Goal: Task Accomplishment & Management: Use online tool/utility

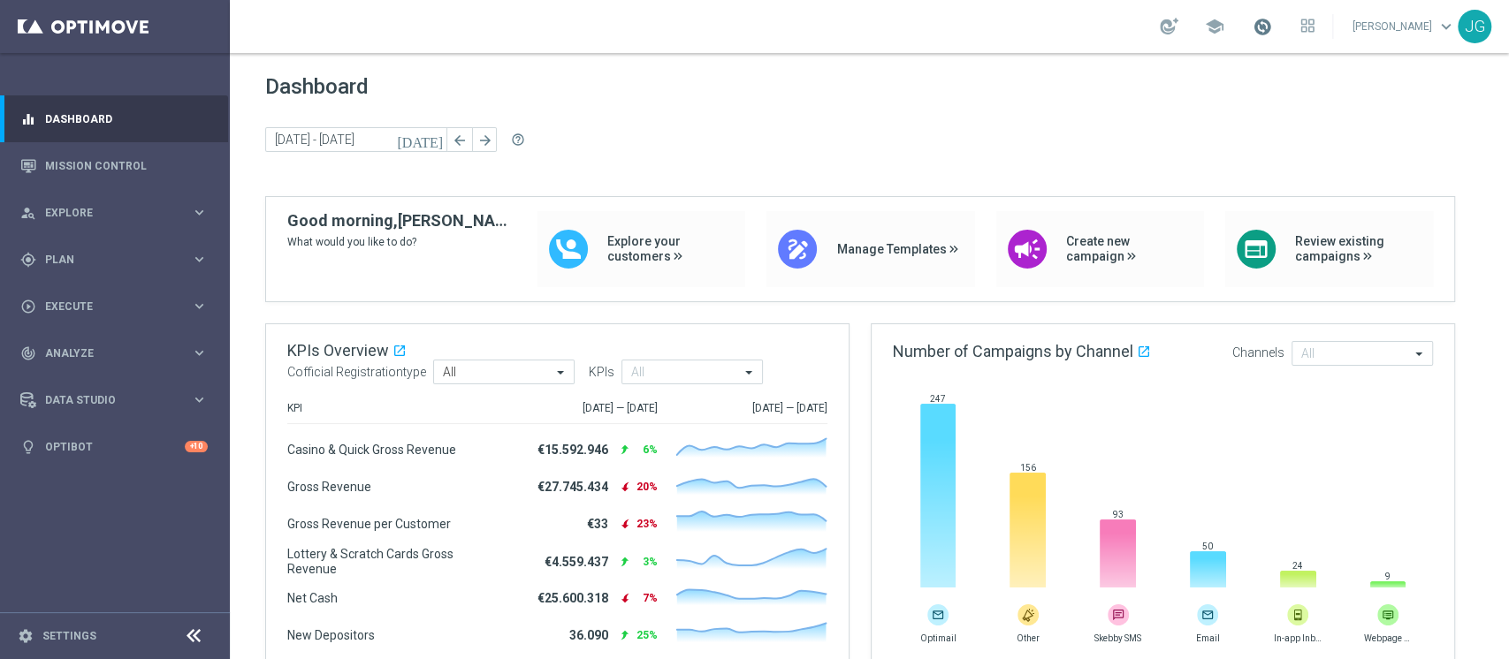
click at [1252, 27] on span at bounding box center [1261, 26] width 19 height 19
click at [90, 270] on div "gps_fixed Plan keyboard_arrow_right" at bounding box center [114, 259] width 228 height 47
click at [89, 345] on span "Templates" at bounding box center [110, 349] width 126 height 11
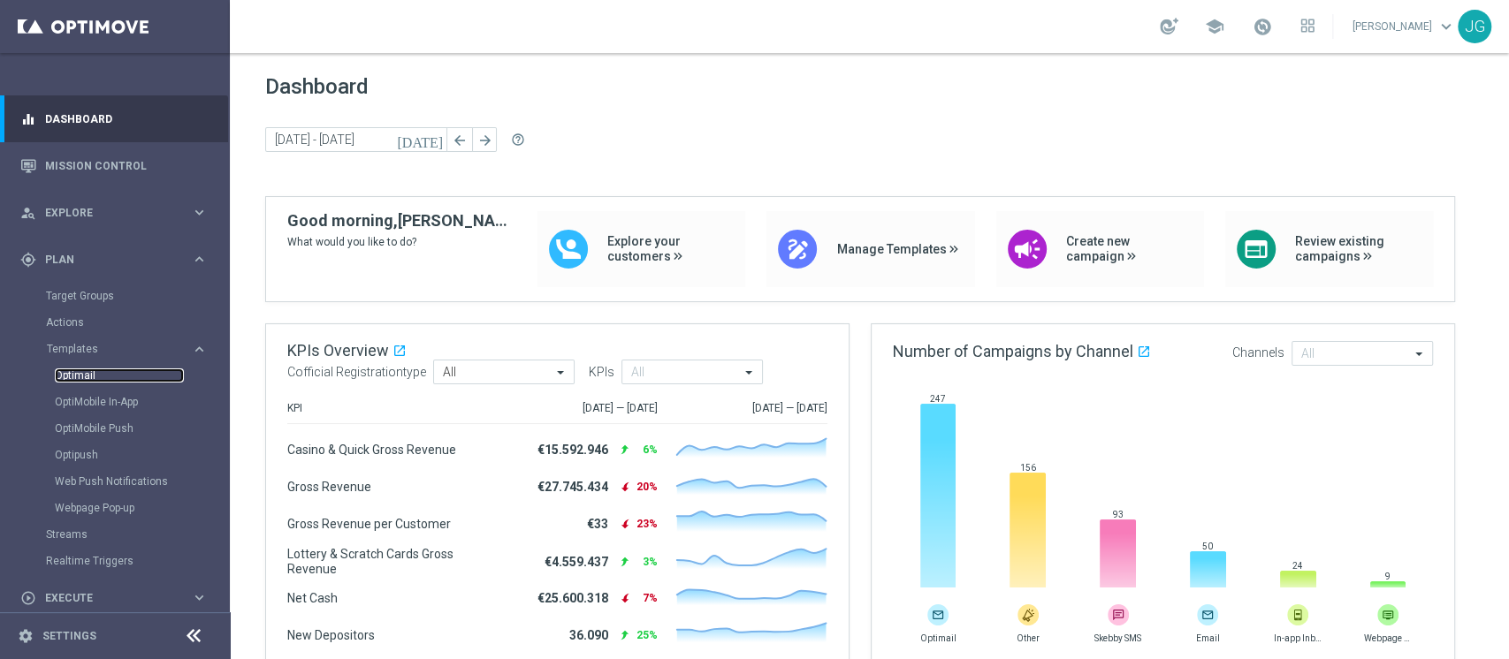
click at [68, 377] on link "Optimail" at bounding box center [119, 376] width 129 height 14
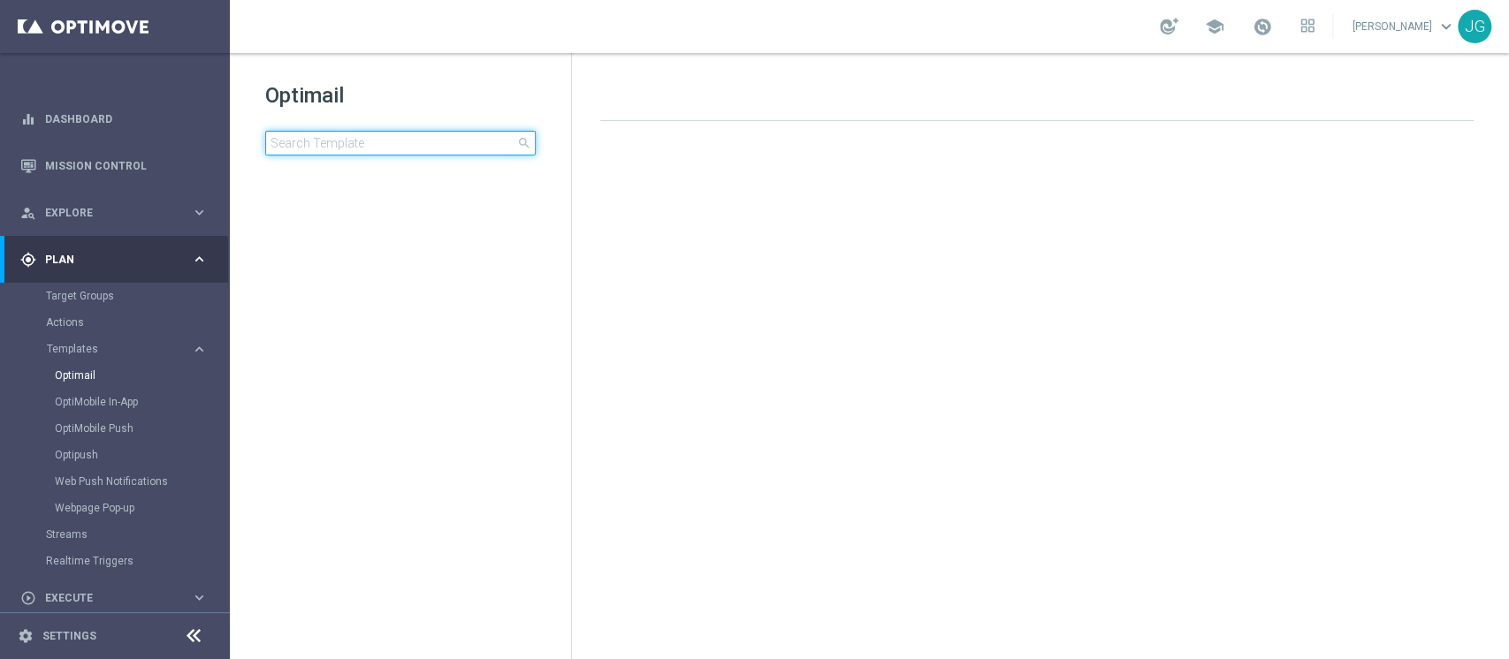
click at [356, 139] on input at bounding box center [400, 143] width 270 height 25
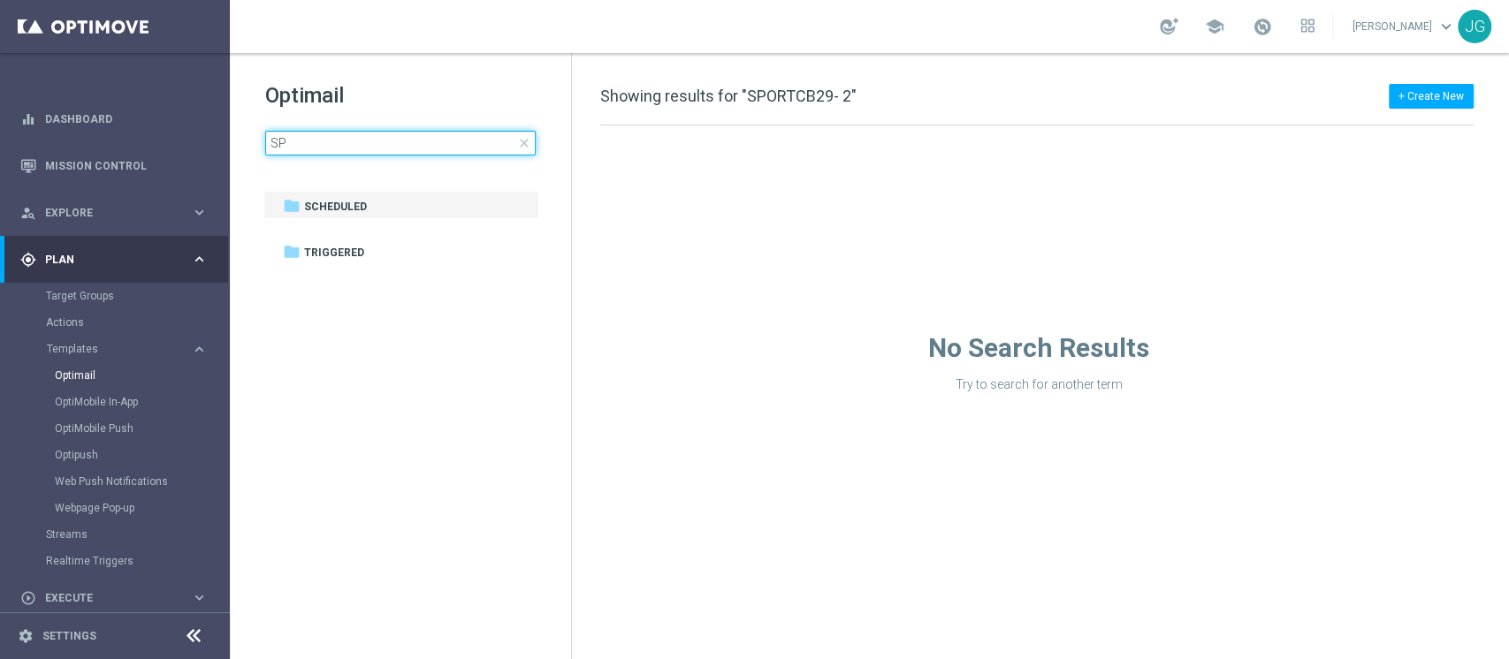
type input "S"
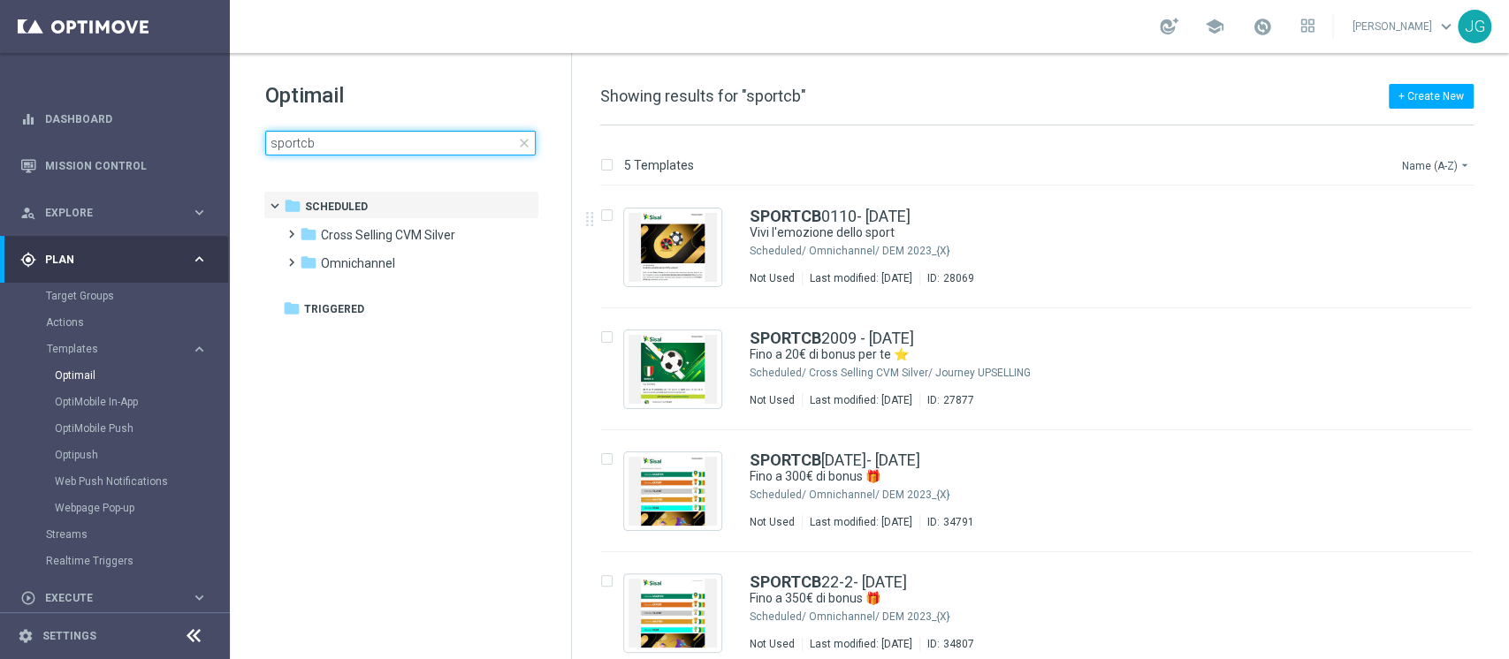
type input "sportcb"
click at [1435, 162] on button "Name (A-Z) arrow_drop_down" at bounding box center [1436, 165] width 73 height 21
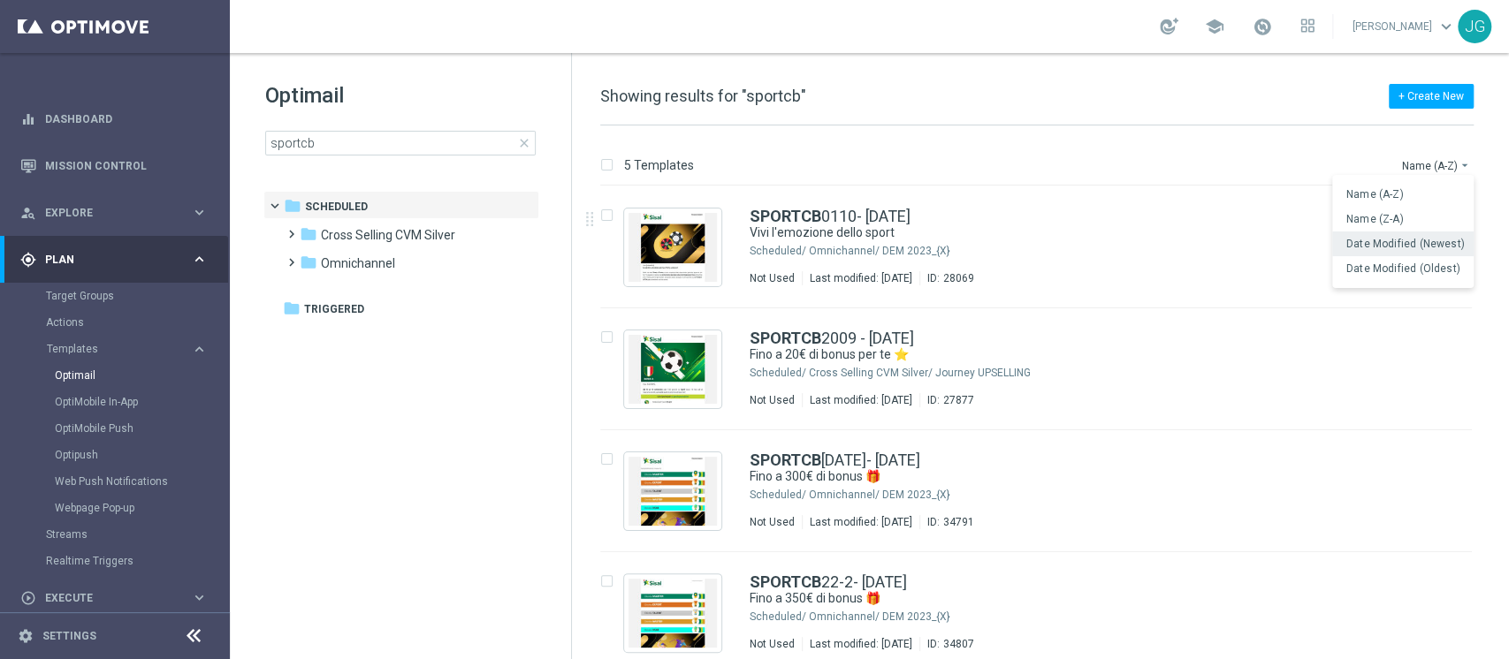
click at [1393, 249] on span "Date Modified (Newest)" at bounding box center [1405, 244] width 118 height 12
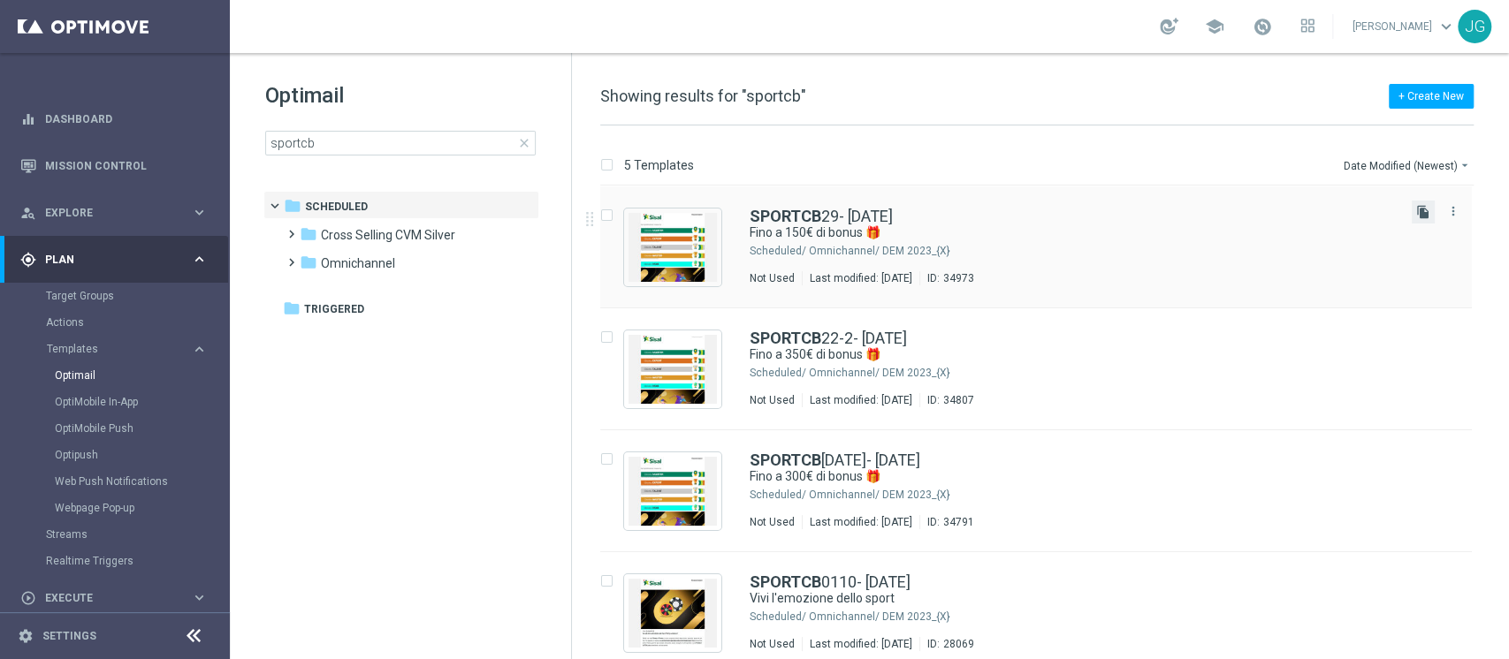
click at [1422, 215] on icon "file_copy" at bounding box center [1423, 212] width 14 height 14
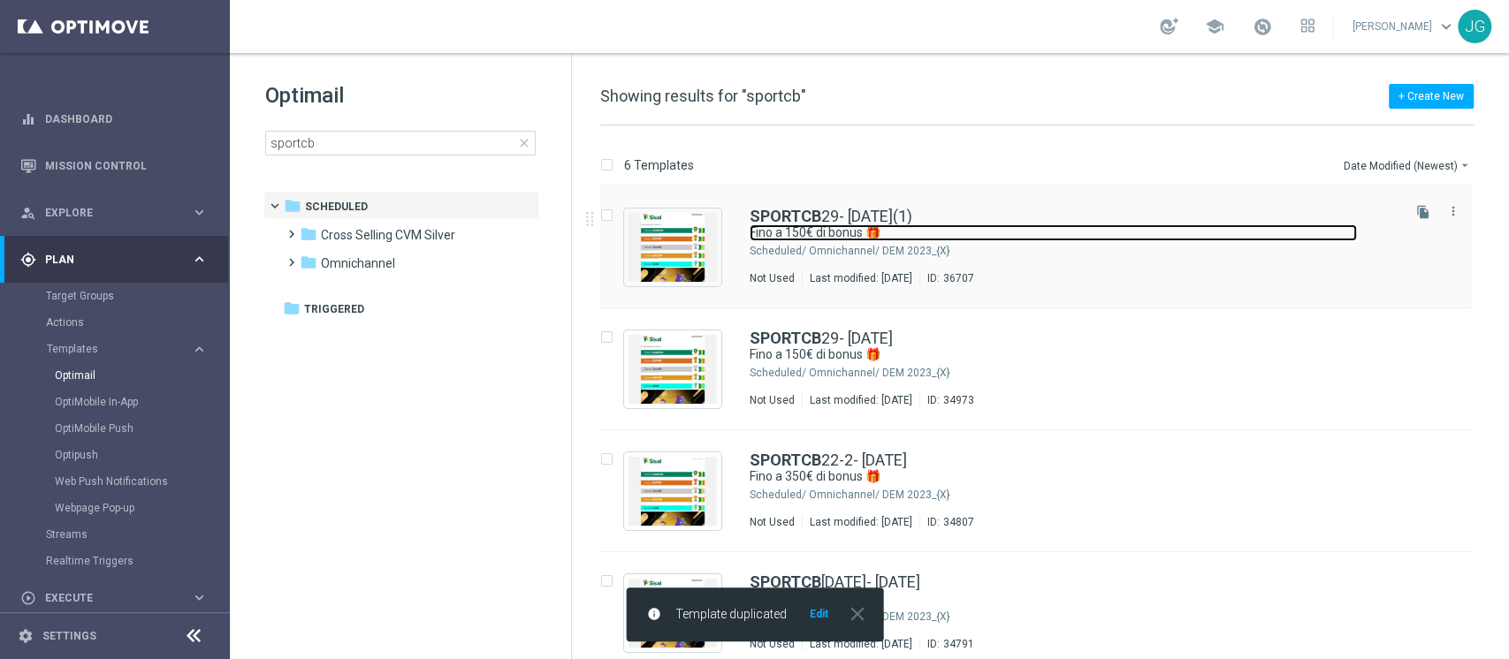
click at [769, 230] on link "Fino a 150€ di bonus 🎁" at bounding box center [1052, 232] width 607 height 17
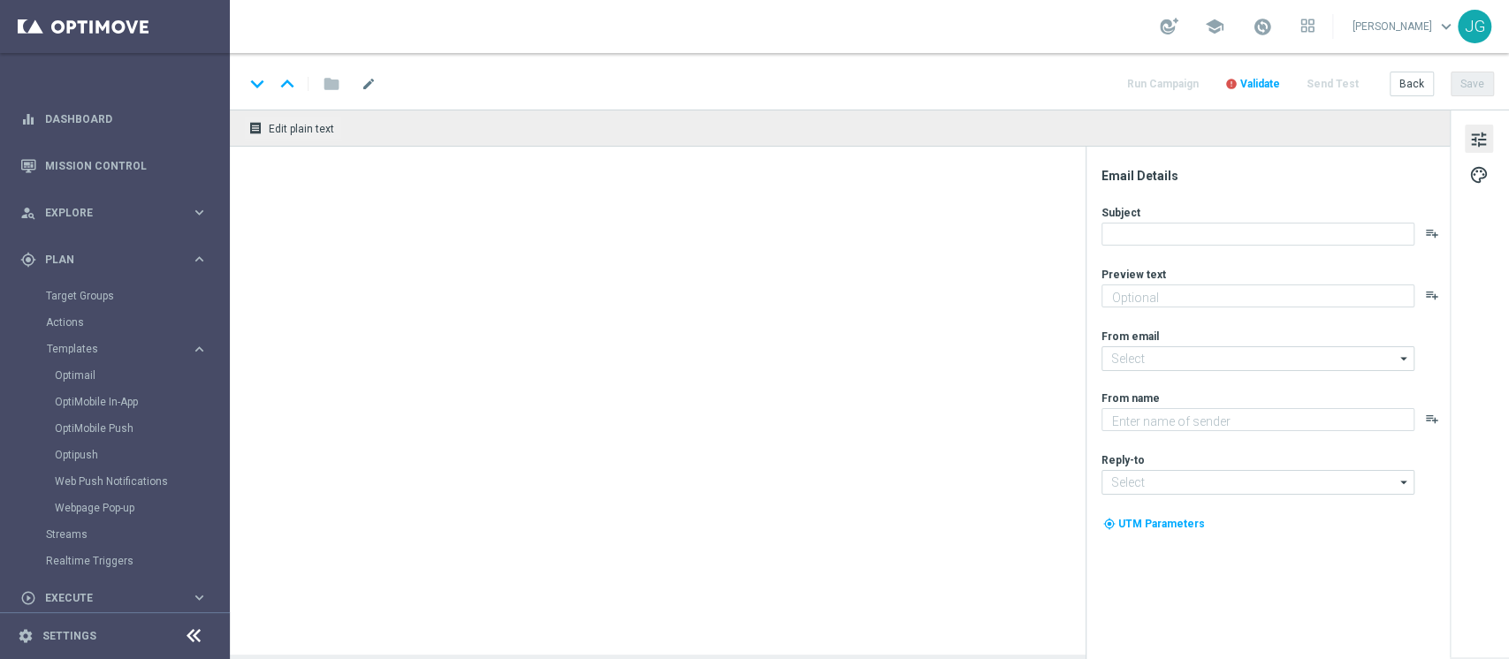
type input "newsletter@comunicazioni.sisal.it"
type textarea "Sisal"
type input "info@sisal.it"
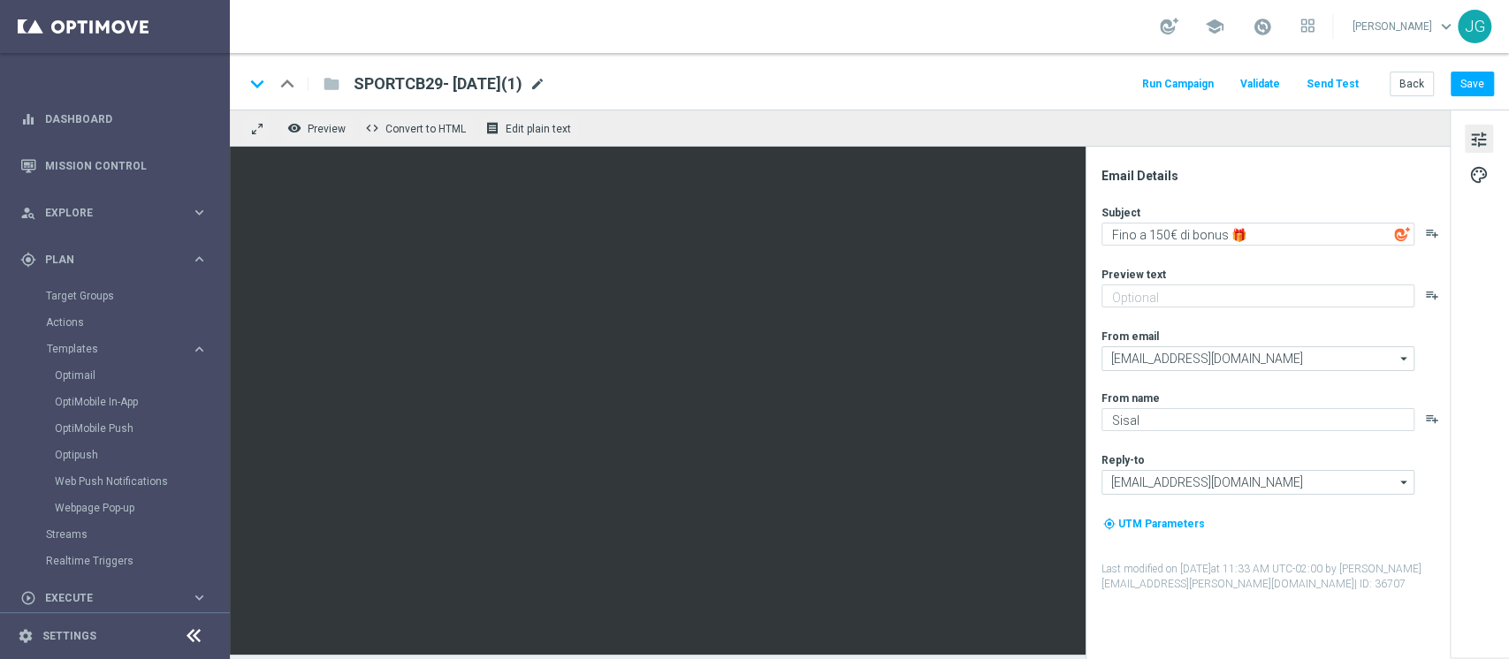
click at [545, 90] on span "mode_edit" at bounding box center [537, 84] width 16 height 16
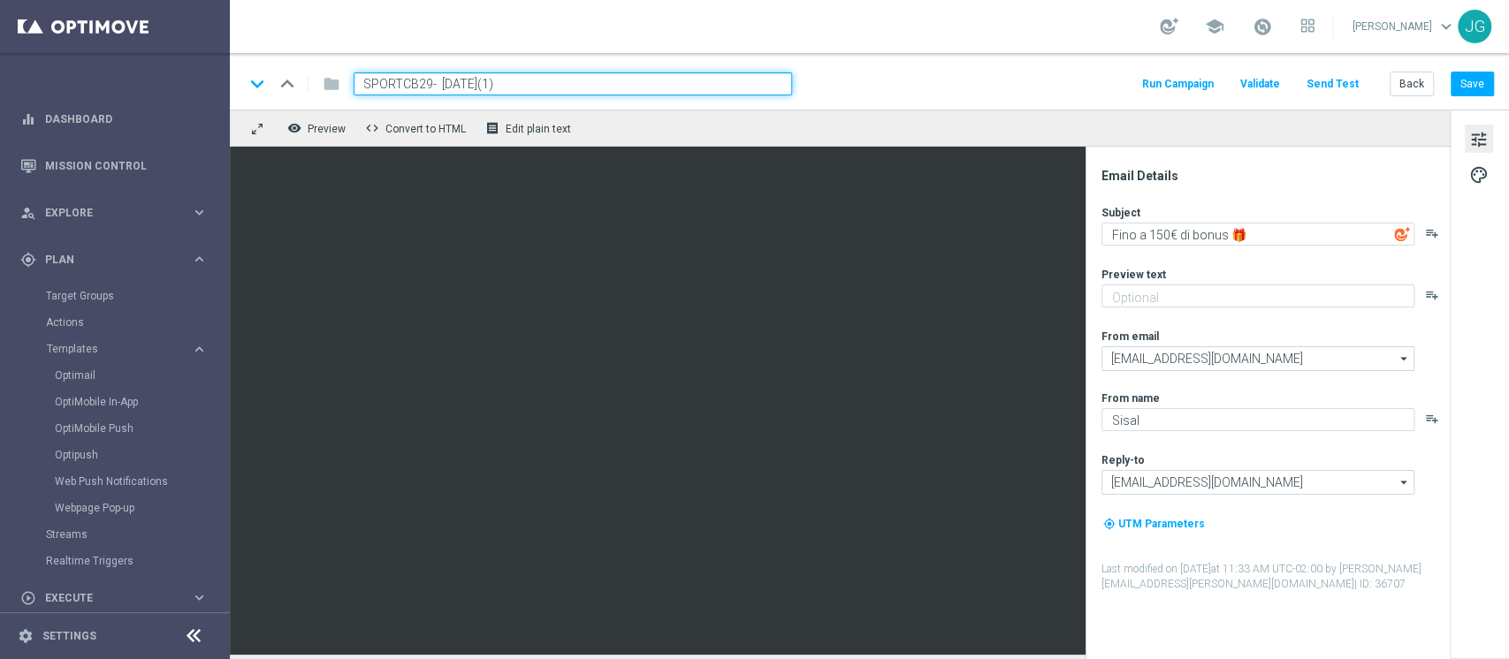
drag, startPoint x: 432, startPoint y: 82, endPoint x: 309, endPoint y: 79, distance: 122.9
click at [309, 79] on div "keyboard_arrow_down keyboard_arrow_up folder SPORTCB29- 29-07-2025(1)" at bounding box center [518, 83] width 548 height 23
paste input "03-1"
click at [532, 89] on input "SPORTCB03-1 29-07-2025(1)" at bounding box center [573, 83] width 438 height 23
type input "SPORTCB03-1 03-10-2025"
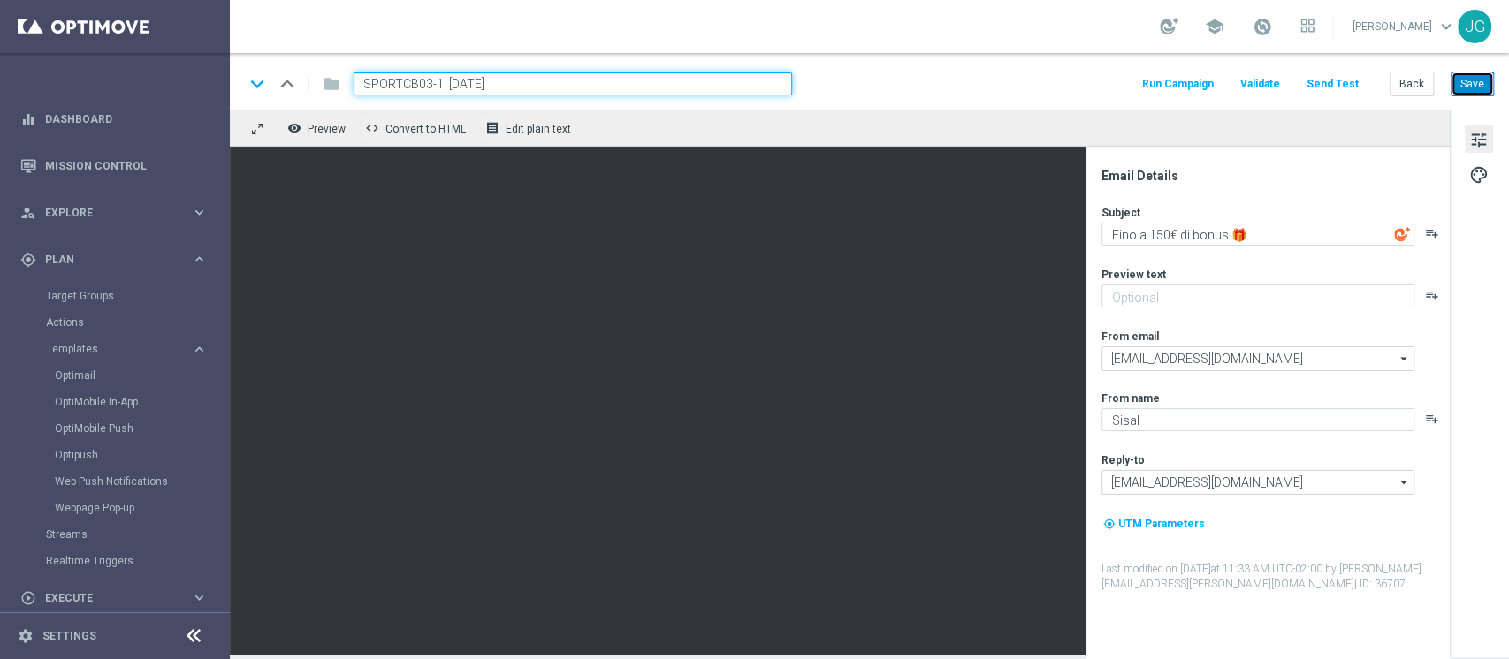
click at [1478, 94] on button "Save" at bounding box center [1471, 84] width 43 height 25
drag, startPoint x: 541, startPoint y: 88, endPoint x: 183, endPoint y: 87, distance: 357.9
click at [183, 87] on main "equalizer Dashboard Mission Control" at bounding box center [754, 329] width 1509 height 659
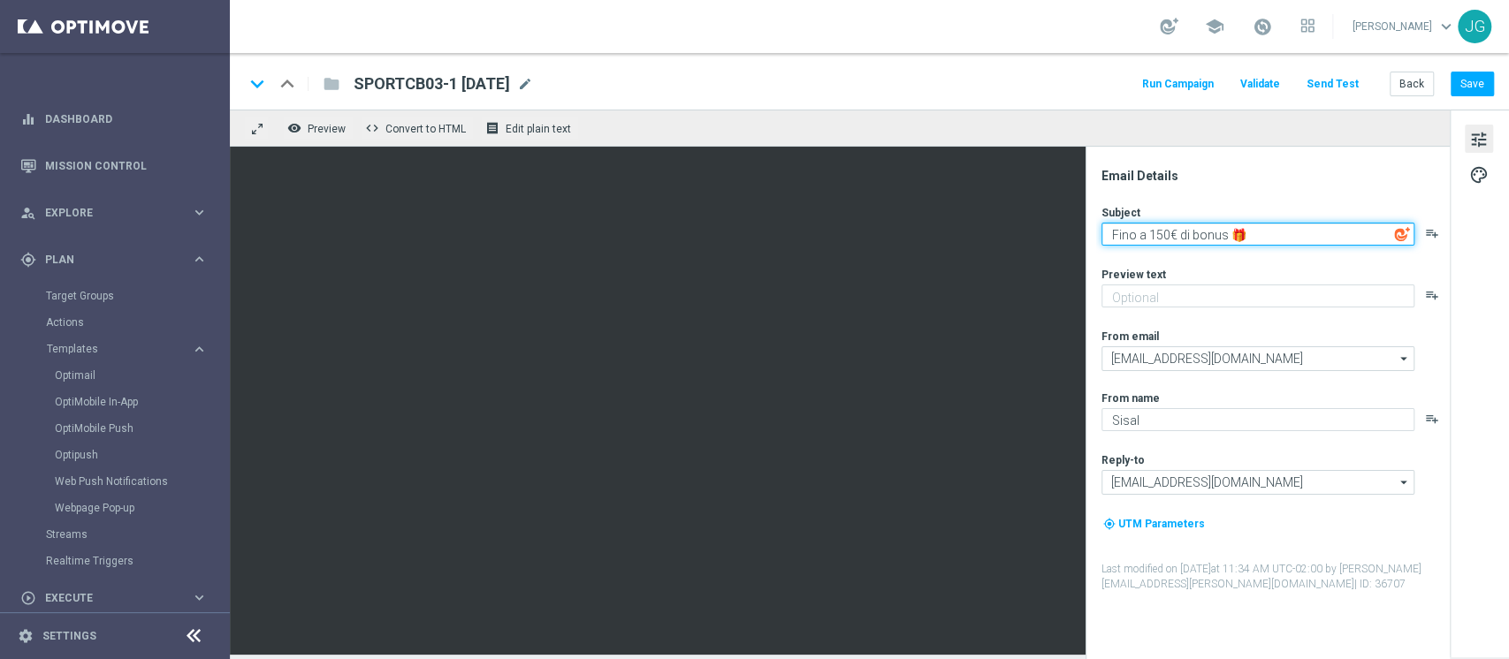
click at [1160, 226] on textarea "Fino a 150€ di bonus 🎁" at bounding box center [1257, 234] width 313 height 23
type textarea "Fino a 200€ di bonus 🎁"
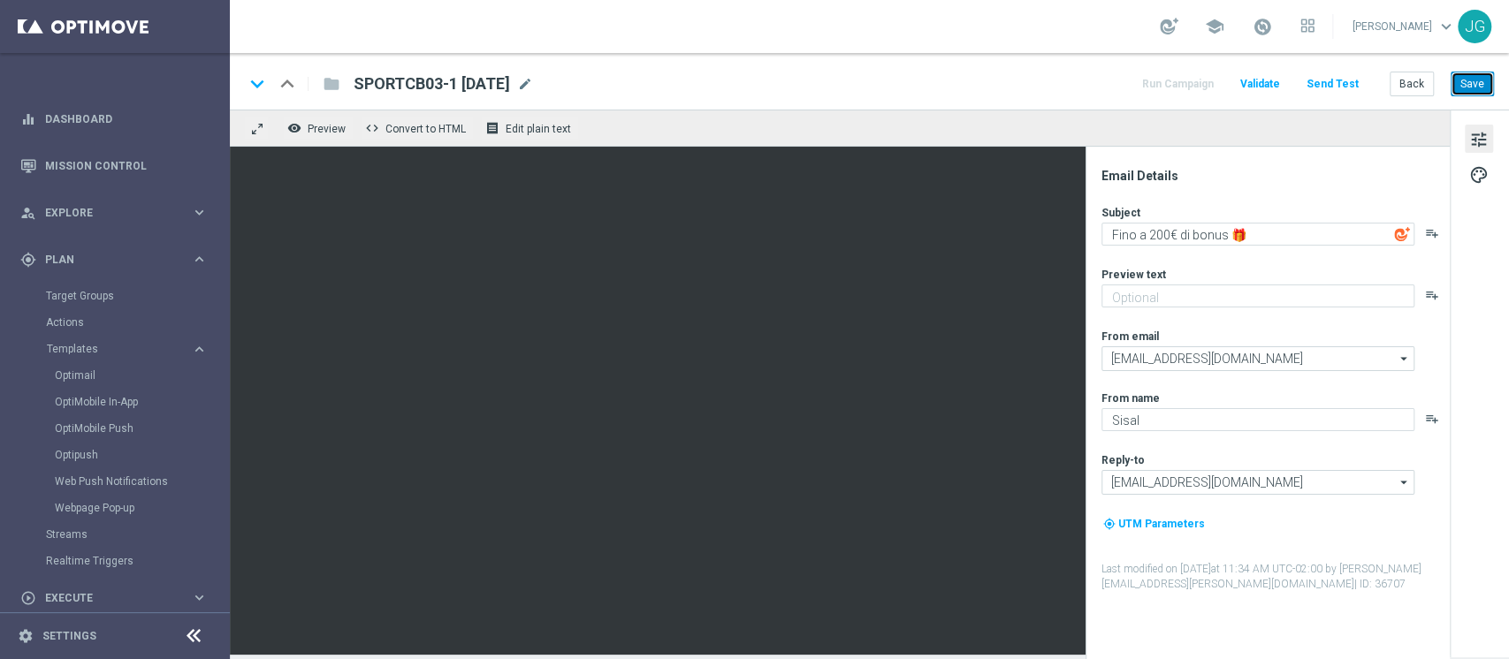
click at [1479, 79] on button "Save" at bounding box center [1471, 84] width 43 height 25
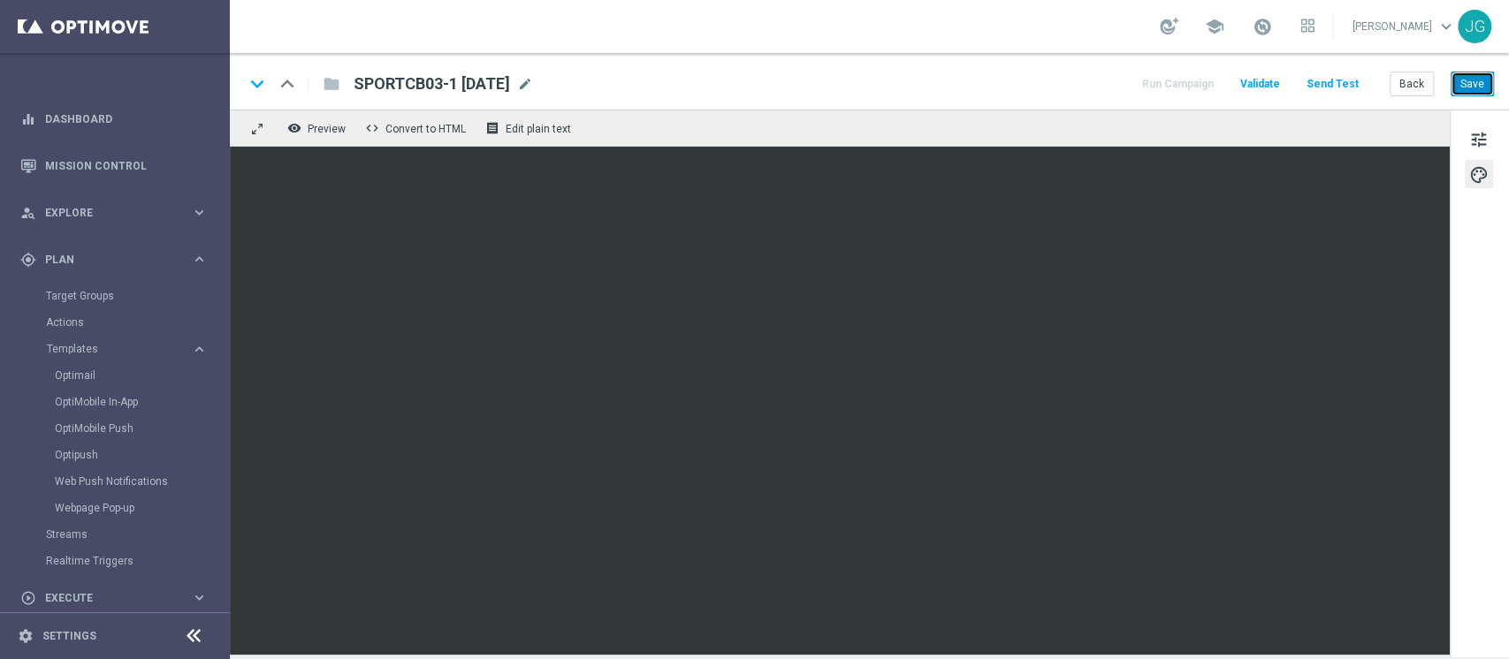
click at [1481, 82] on button "Save" at bounding box center [1471, 84] width 43 height 25
click at [1475, 88] on button "Save" at bounding box center [1471, 84] width 43 height 25
click at [1471, 95] on button "Save" at bounding box center [1471, 84] width 43 height 25
click at [1479, 81] on button "Save" at bounding box center [1471, 84] width 43 height 25
click at [1478, 133] on span "tune" at bounding box center [1478, 139] width 19 height 23
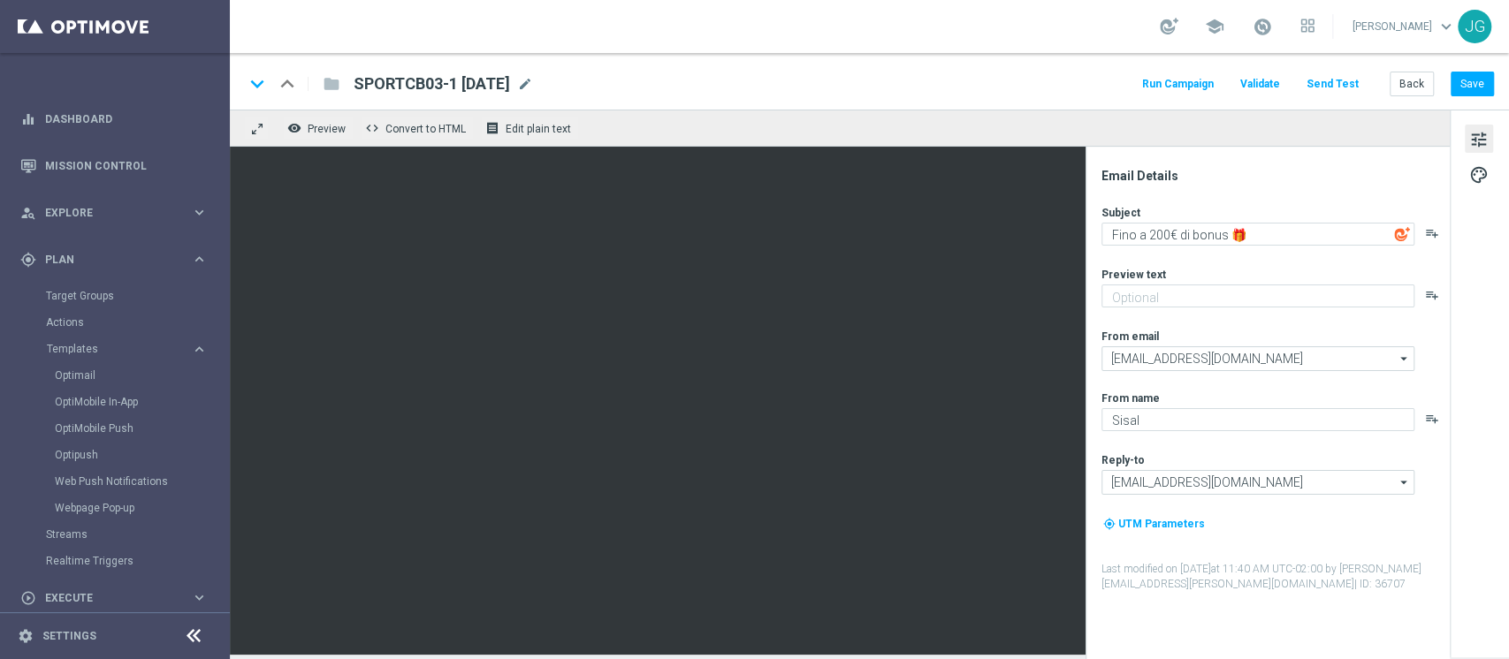
drag, startPoint x: 547, startPoint y: 78, endPoint x: 352, endPoint y: 83, distance: 195.4
click at [352, 83] on div "SPORTCB03-1 03-10-2025 SPORTCB03-1 03-10-2025 mode_edit" at bounding box center [436, 83] width 194 height 23
copy span "SPORTCB03-1 03-10-2025"
click at [1468, 77] on button "Save" at bounding box center [1471, 84] width 43 height 25
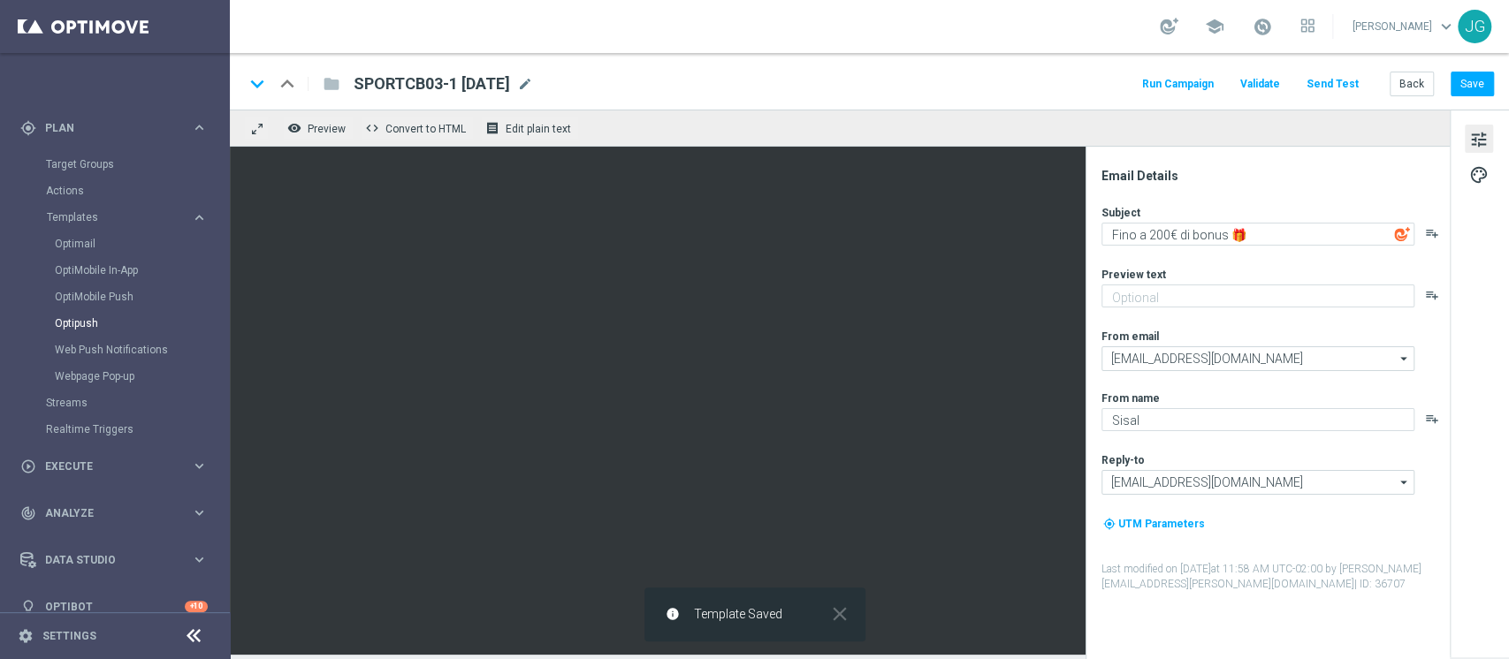
scroll to position [146, 0]
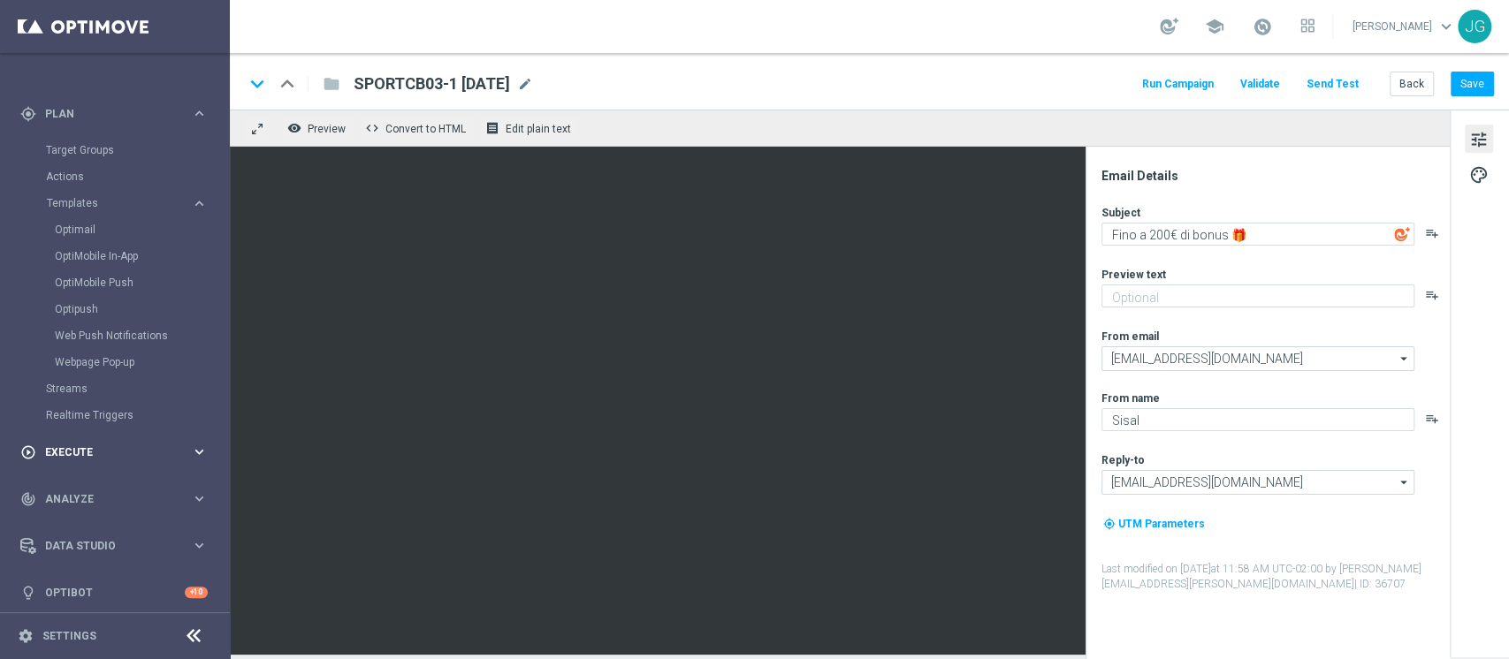
click at [73, 440] on div "play_circle_outline Execute keyboard_arrow_right" at bounding box center [114, 452] width 228 height 47
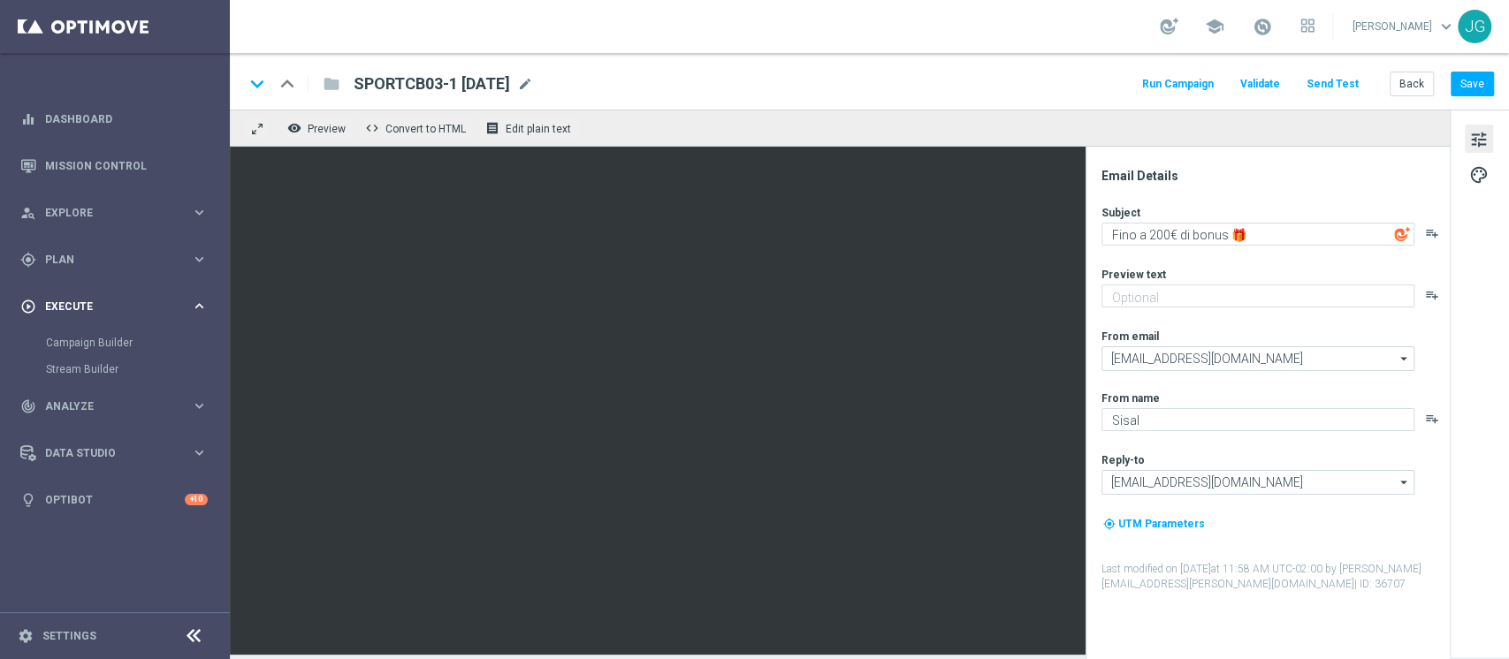
scroll to position [0, 0]
click at [100, 344] on link "Campaign Builder" at bounding box center [115, 343] width 138 height 14
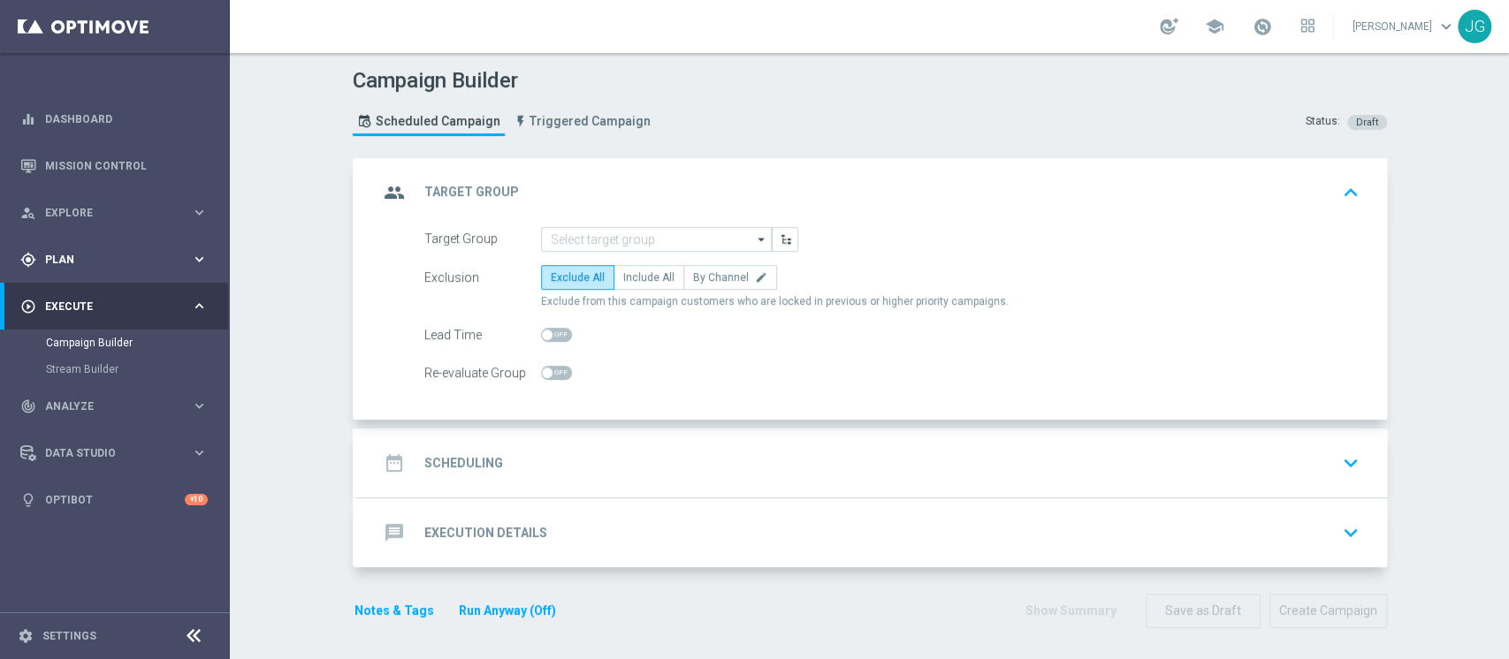
click at [140, 252] on div "gps_fixed Plan" at bounding box center [105, 260] width 171 height 16
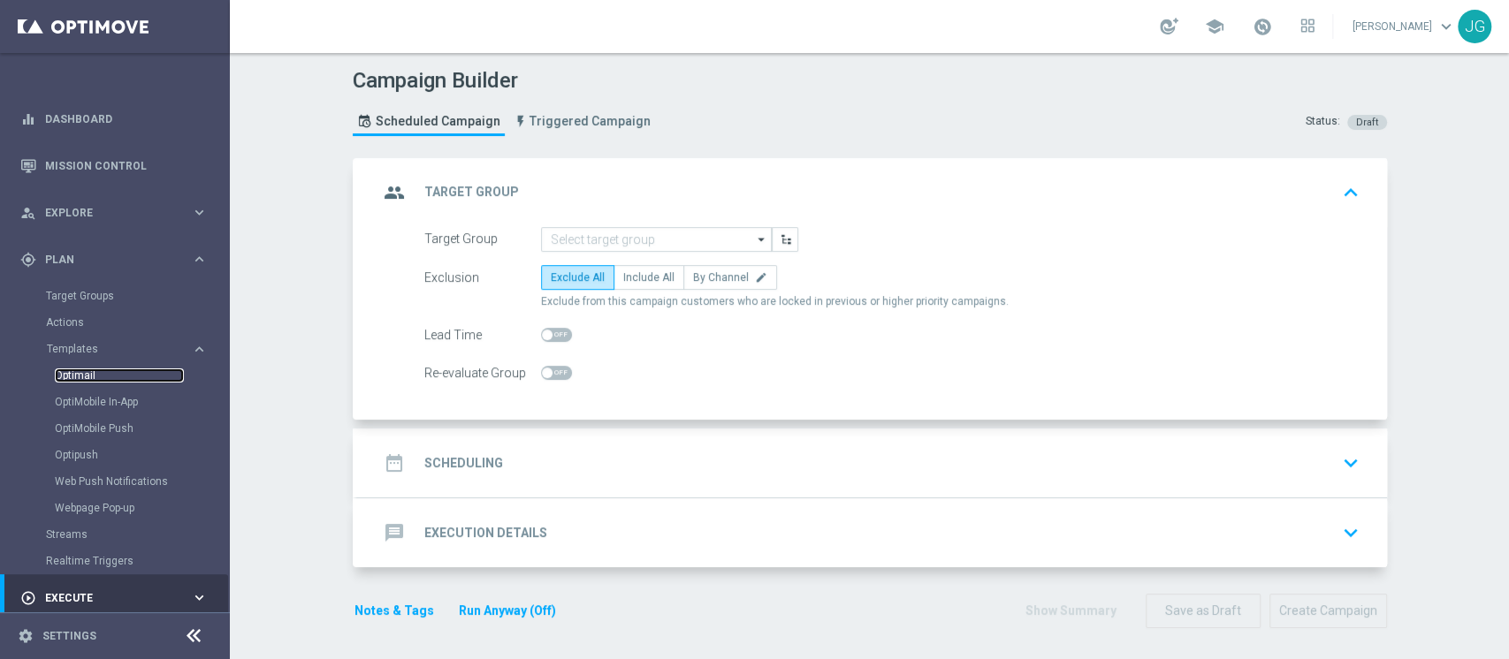
click at [86, 369] on link "Optimail" at bounding box center [119, 376] width 129 height 14
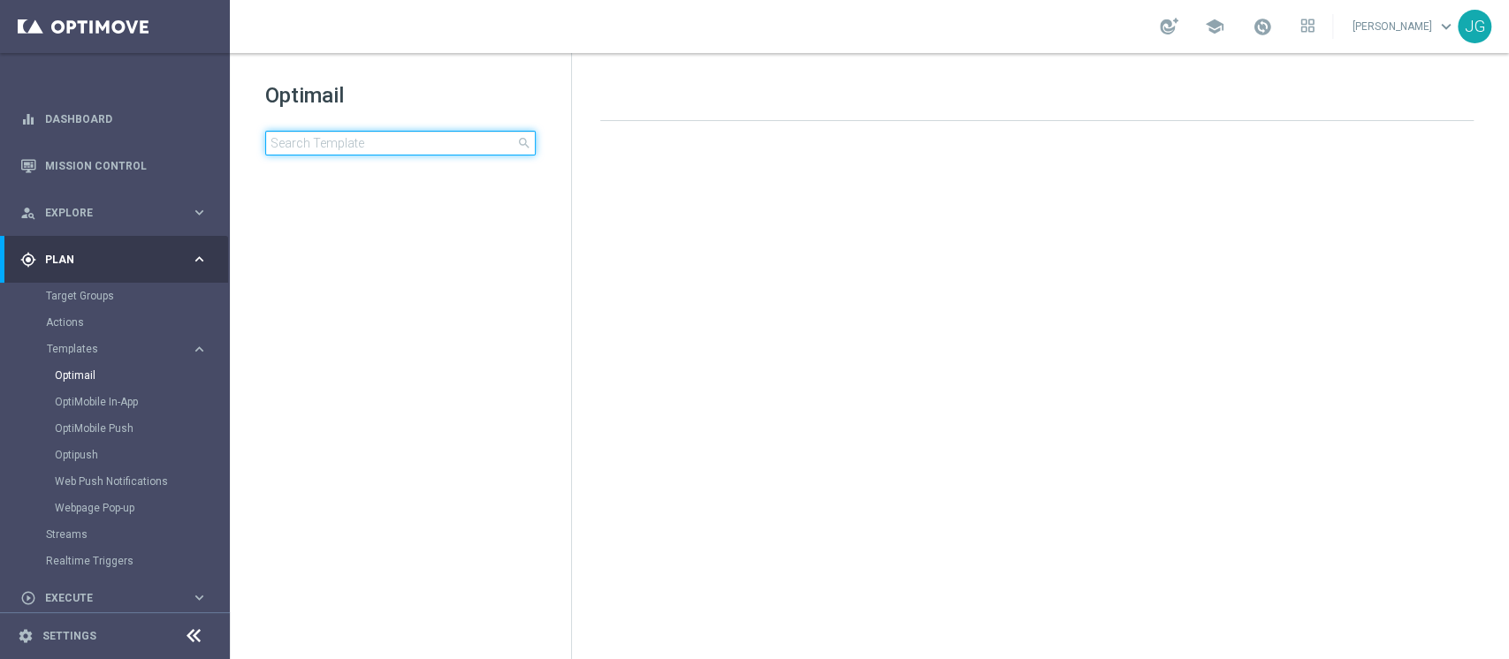
click at [405, 145] on input at bounding box center [400, 143] width 270 height 25
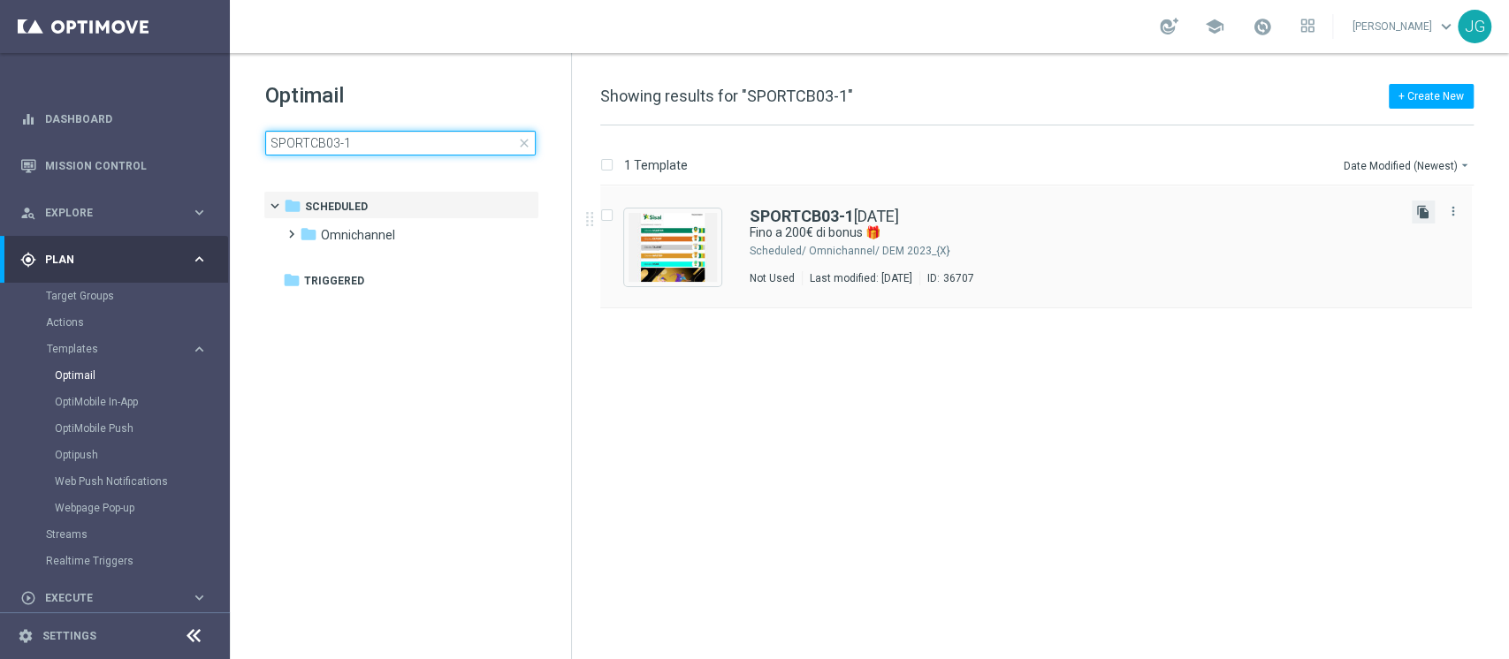
type input "SPORTCB03-1"
click at [1426, 211] on icon "file_copy" at bounding box center [1423, 212] width 14 height 14
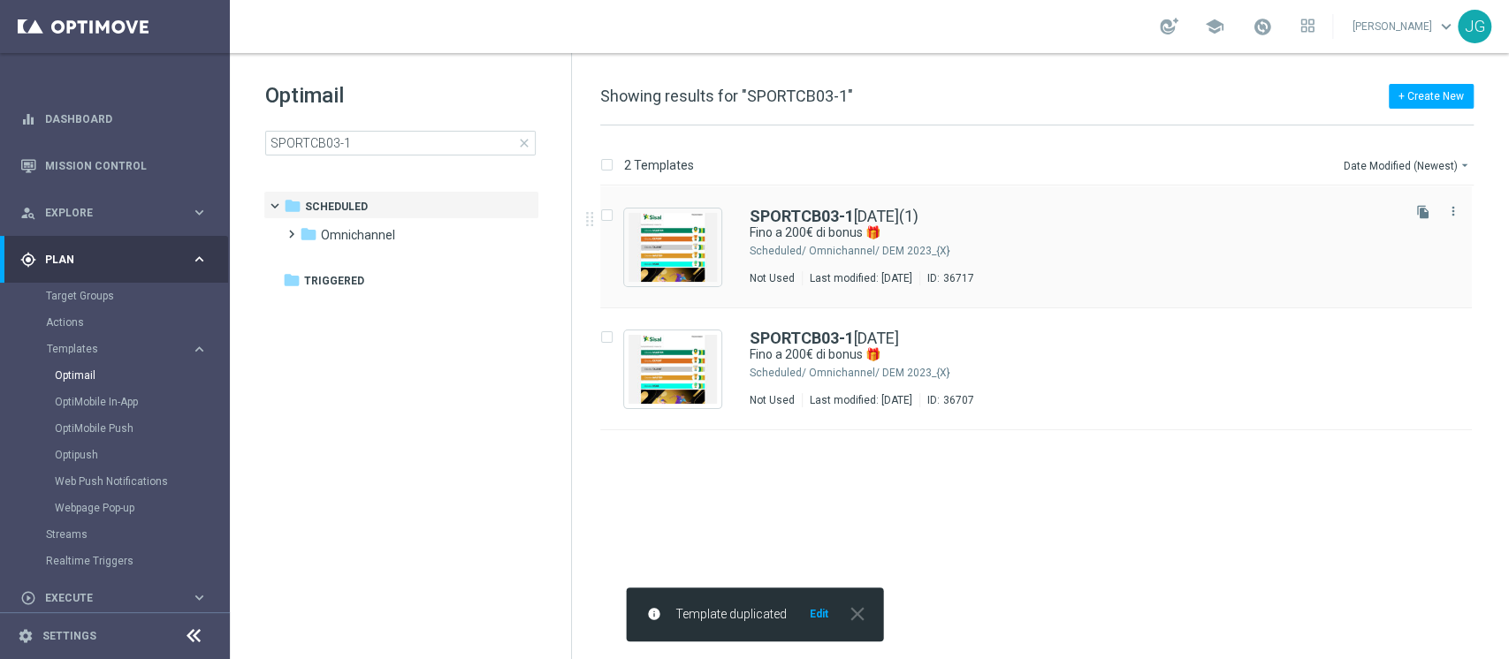
click at [1086, 220] on div "SPORTCB03-1 03-10-2025(1)" at bounding box center [1073, 217] width 648 height 16
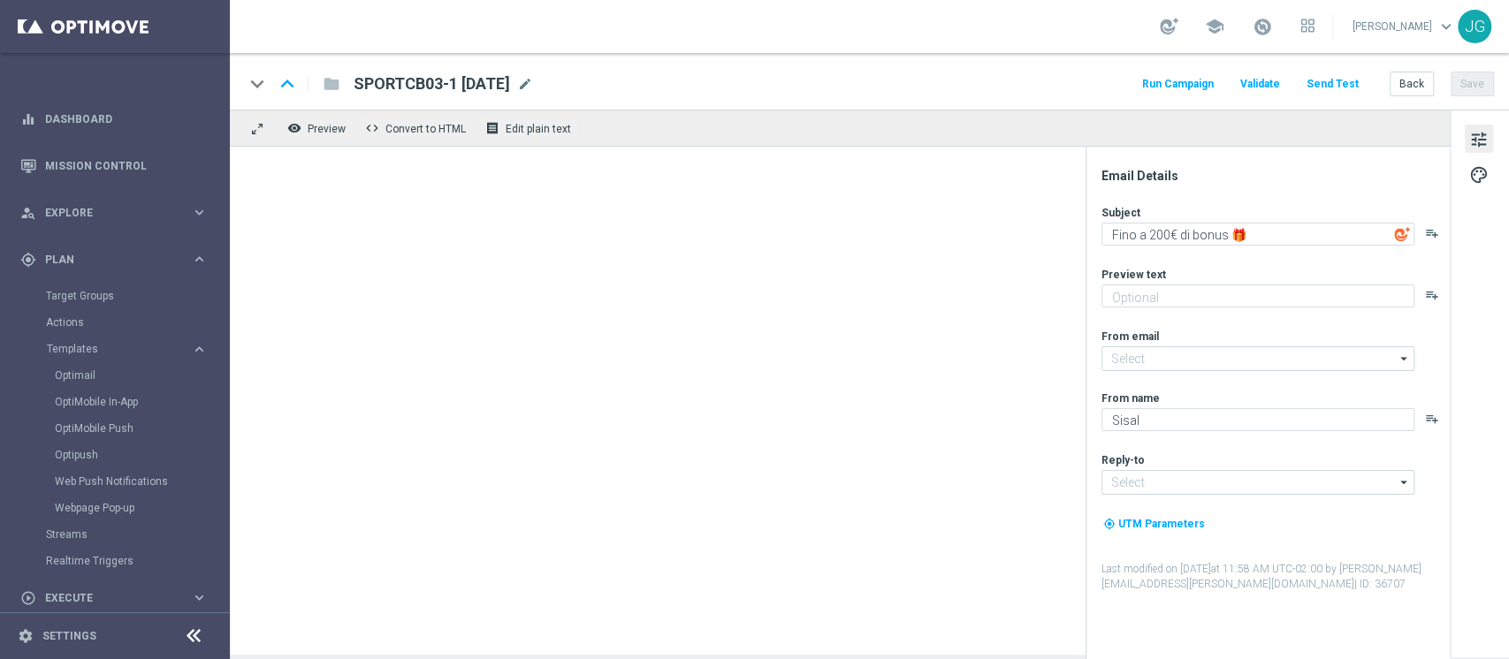
type input "newsletter@comunicazioni.sisal.it"
type input "info@sisal.it"
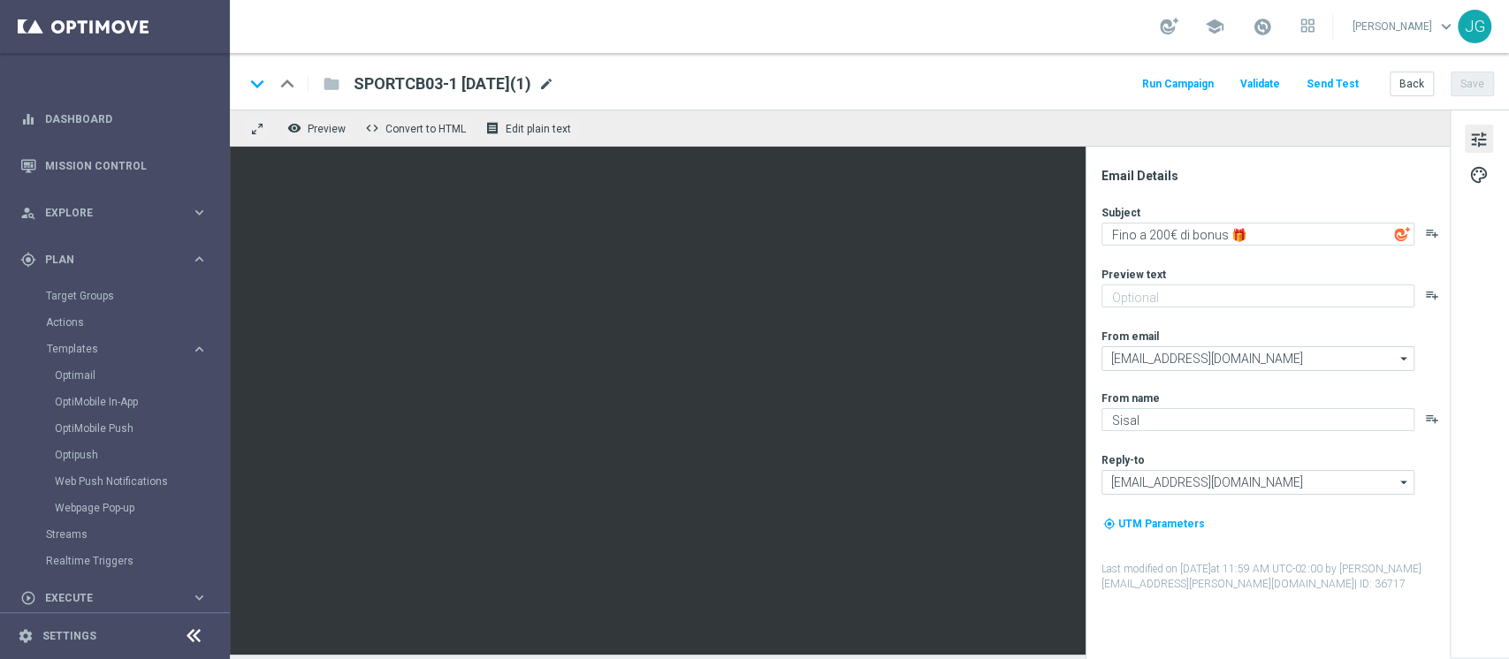
click at [554, 84] on span "mode_edit" at bounding box center [546, 84] width 16 height 16
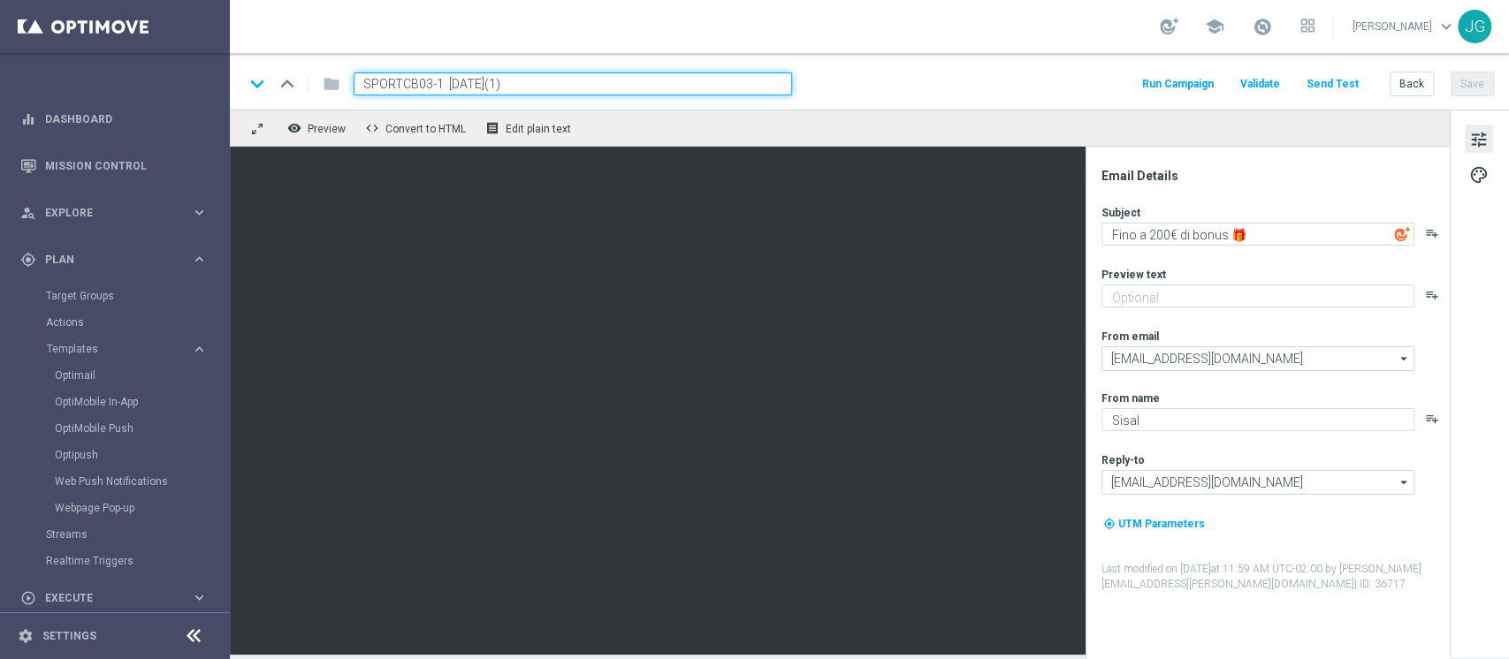
click at [587, 84] on input "SPORTCB03-1 03-10-2025(1)" at bounding box center [573, 83] width 438 height 23
type input "SPORTCB03-2 03-10-2025"
drag, startPoint x: 587, startPoint y: 84, endPoint x: 156, endPoint y: 85, distance: 431.3
click at [156, 85] on main "equalizer Dashboard Mission Control" at bounding box center [754, 329] width 1509 height 659
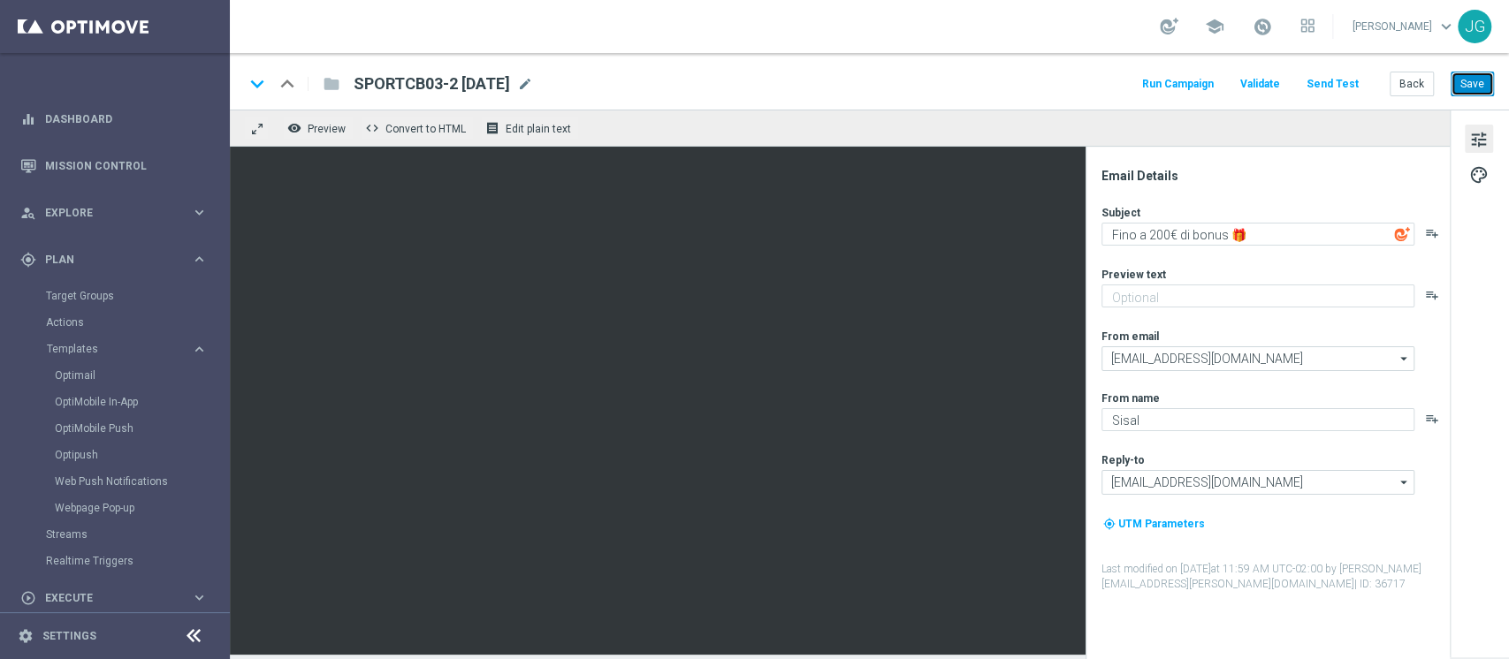
click at [1474, 95] on button "Save" at bounding box center [1471, 84] width 43 height 25
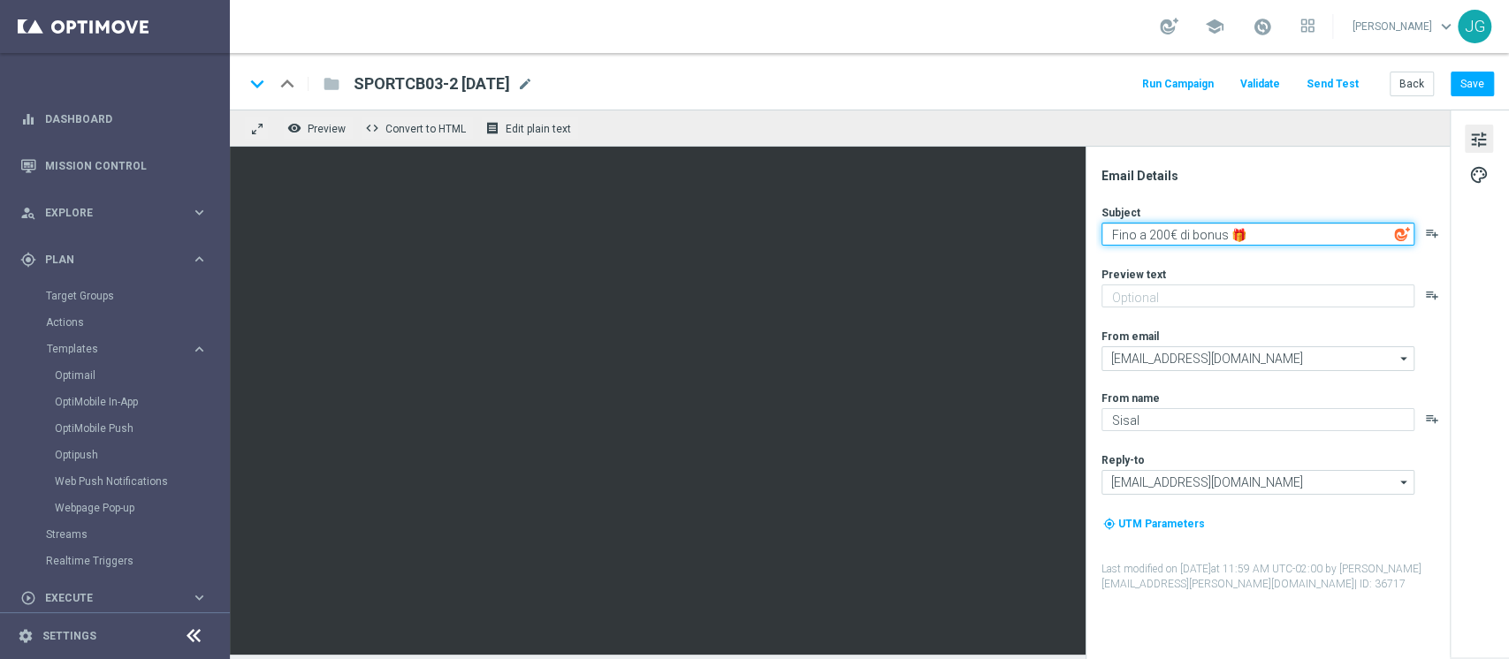
click at [1165, 238] on textarea "Fino a 200€ di bonus 🎁" at bounding box center [1257, 234] width 313 height 23
type textarea "Fino a 150€ di bonus 🎁"
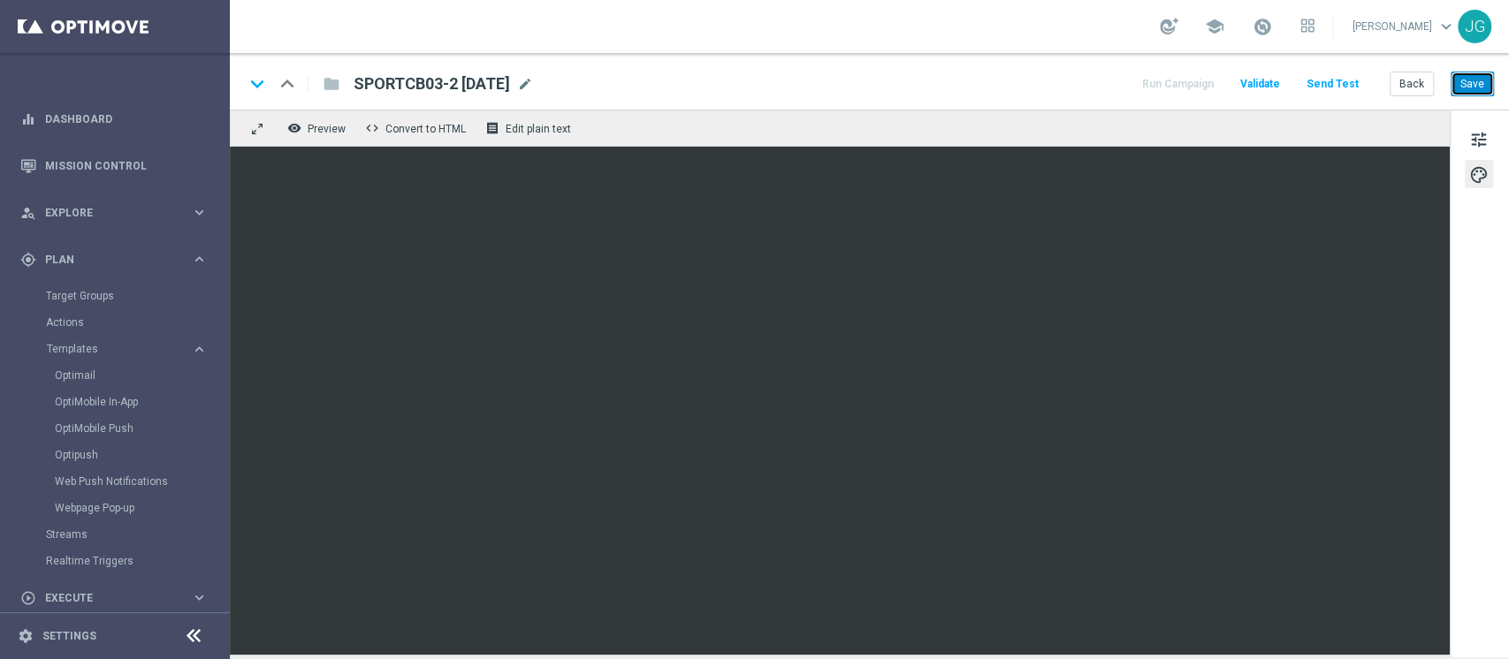
click at [1478, 79] on button "Save" at bounding box center [1471, 84] width 43 height 25
click at [1471, 88] on button "Save" at bounding box center [1471, 84] width 43 height 25
drag, startPoint x: 549, startPoint y: 81, endPoint x: 350, endPoint y: 94, distance: 199.2
click at [350, 94] on div "SPORTCB03-2 03-10-2025 SPORTCB03-2 03-10-2025 mode_edit" at bounding box center [436, 83] width 194 height 23
copy span "SPORTCB03-2 03-10-2025"
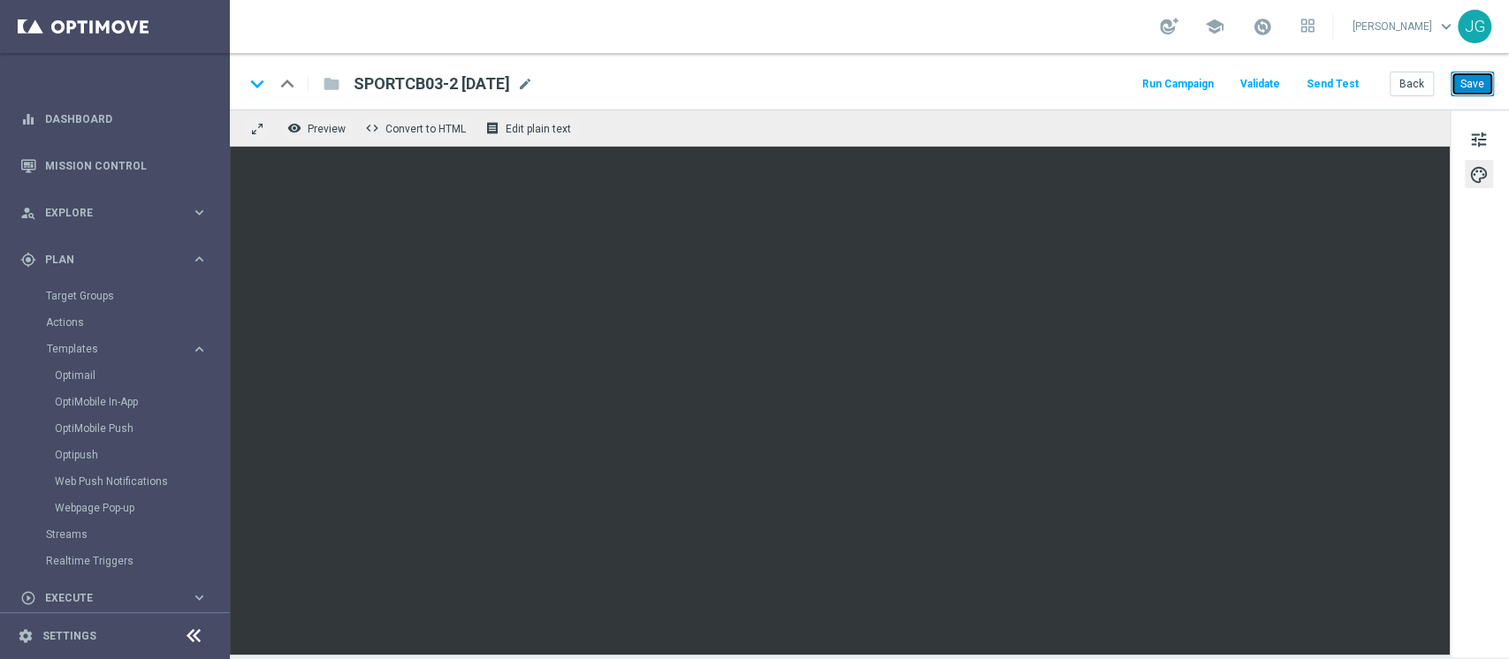
click at [1465, 78] on button "Save" at bounding box center [1471, 84] width 43 height 25
click at [71, 371] on link "Optimail" at bounding box center [119, 376] width 129 height 14
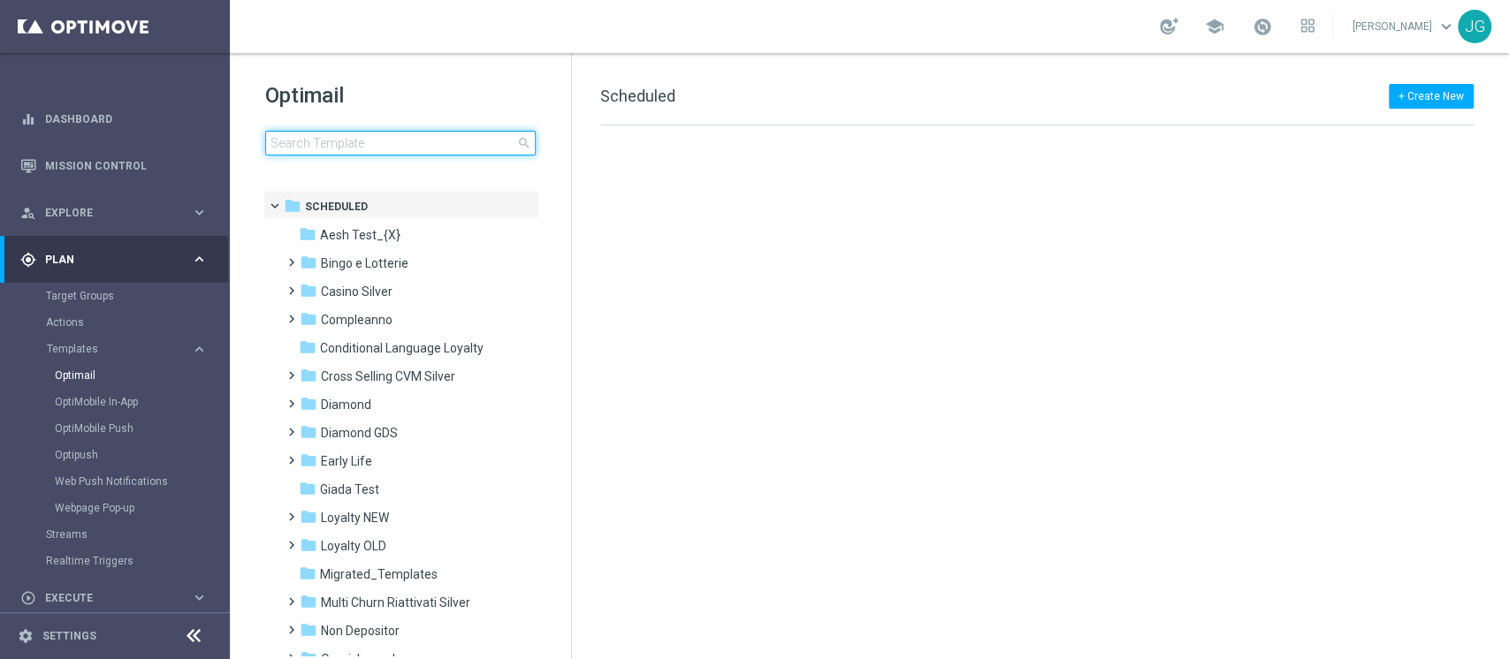
click at [338, 133] on input at bounding box center [400, 143] width 270 height 25
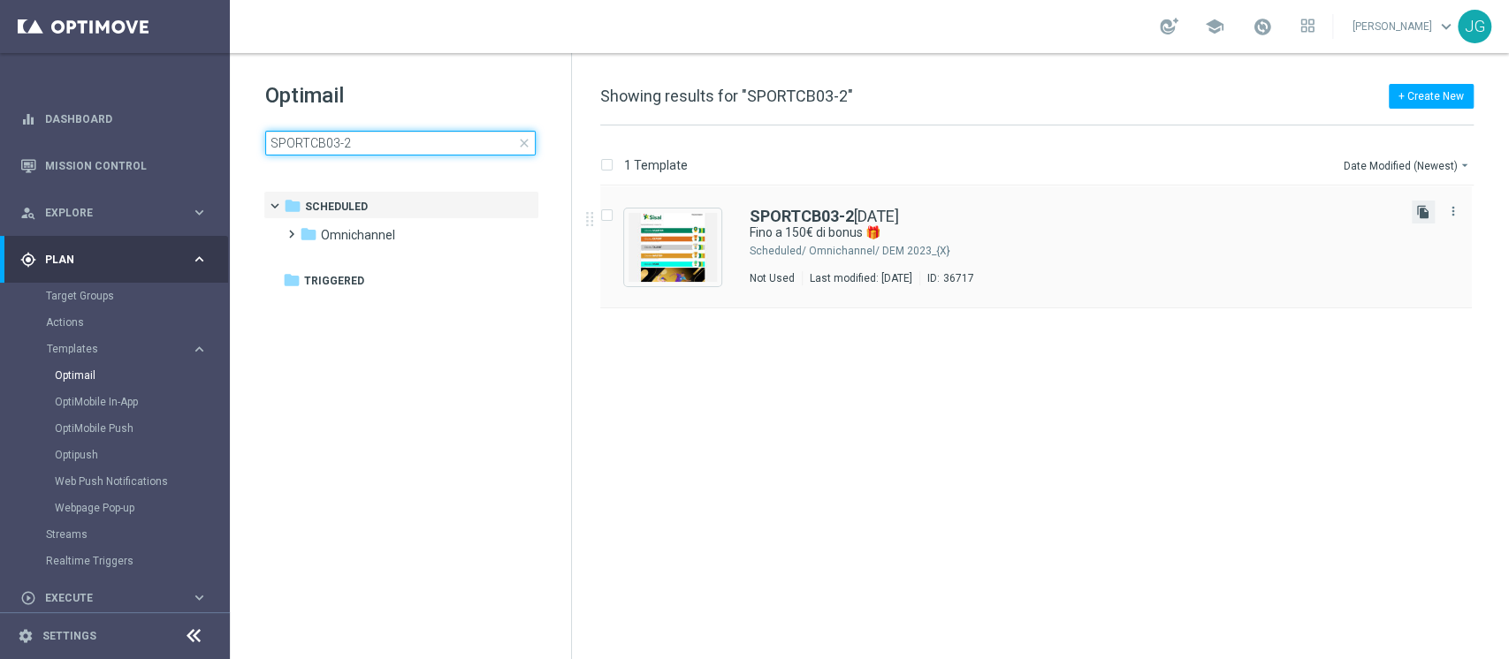
type input "SPORTCB03-2"
click at [1425, 209] on icon "file_copy" at bounding box center [1423, 212] width 14 height 14
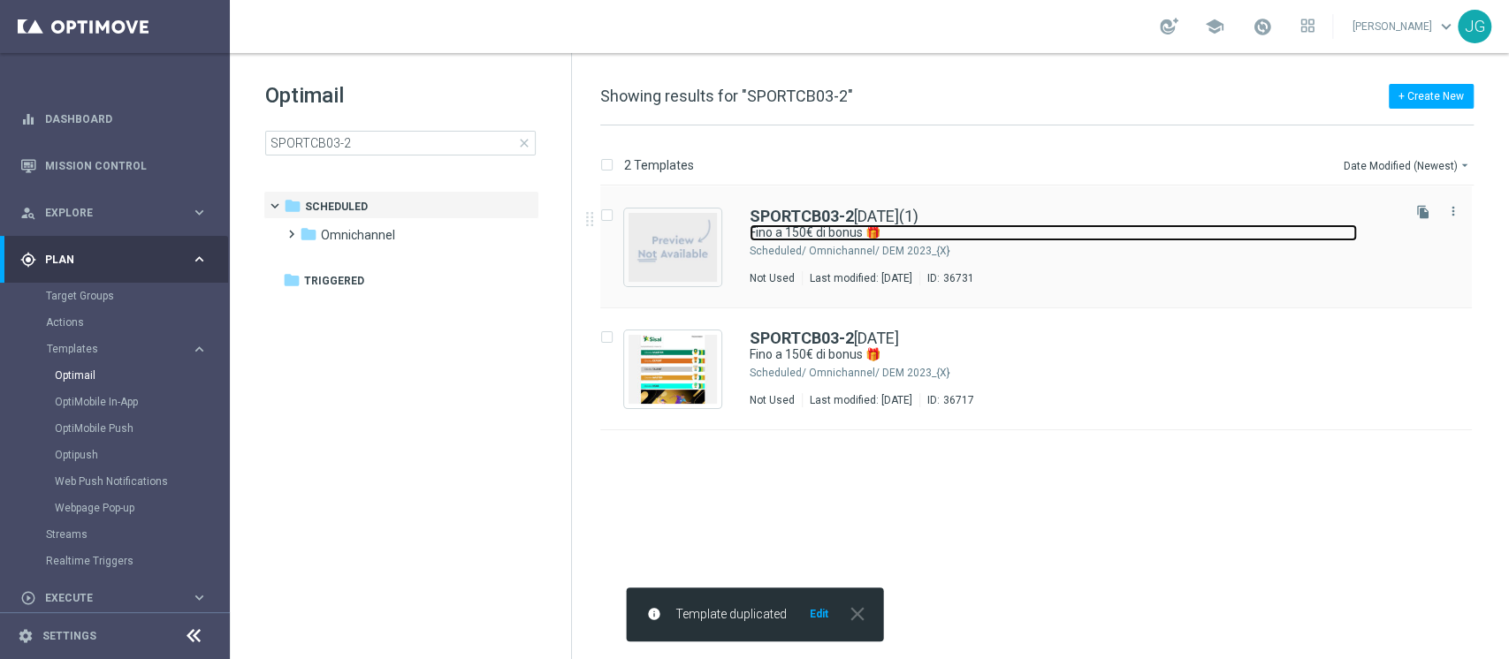
click at [1007, 236] on link "Fino a 150€ di bonus 🎁" at bounding box center [1052, 232] width 607 height 17
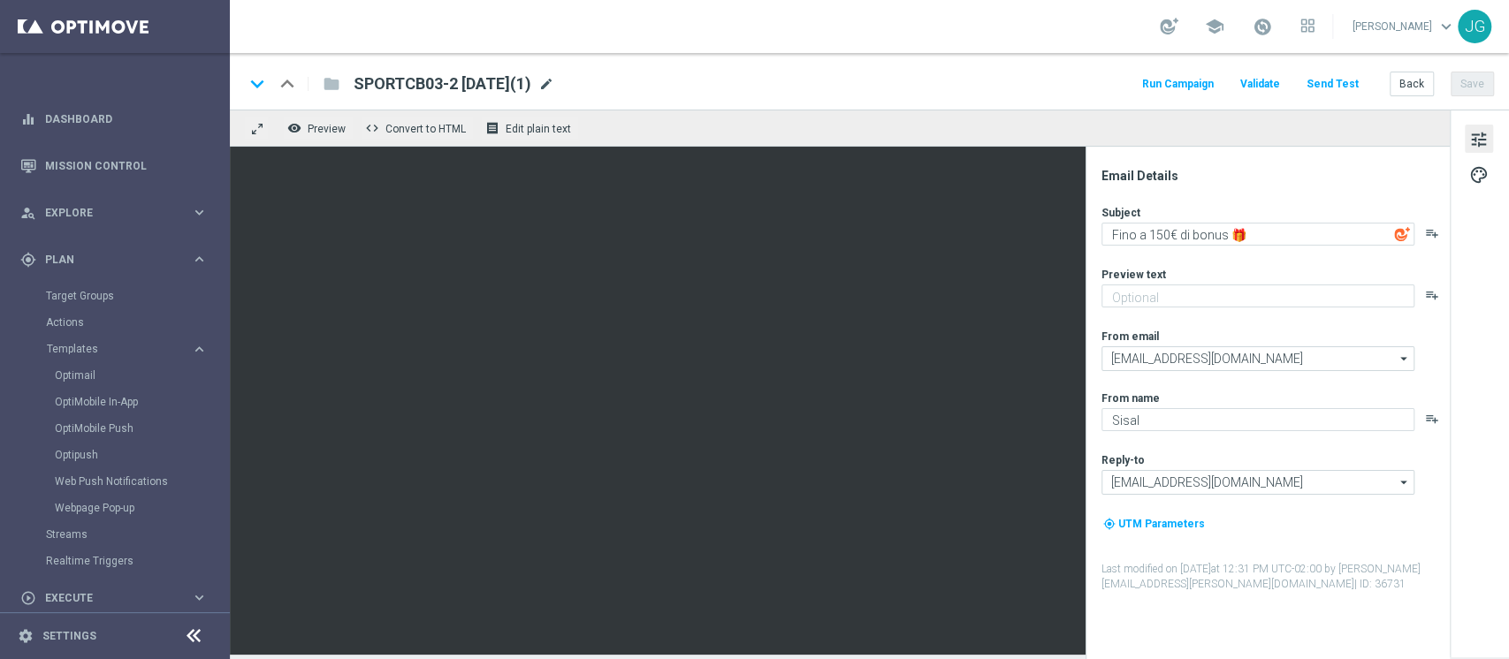
click at [554, 80] on span "mode_edit" at bounding box center [546, 84] width 16 height 16
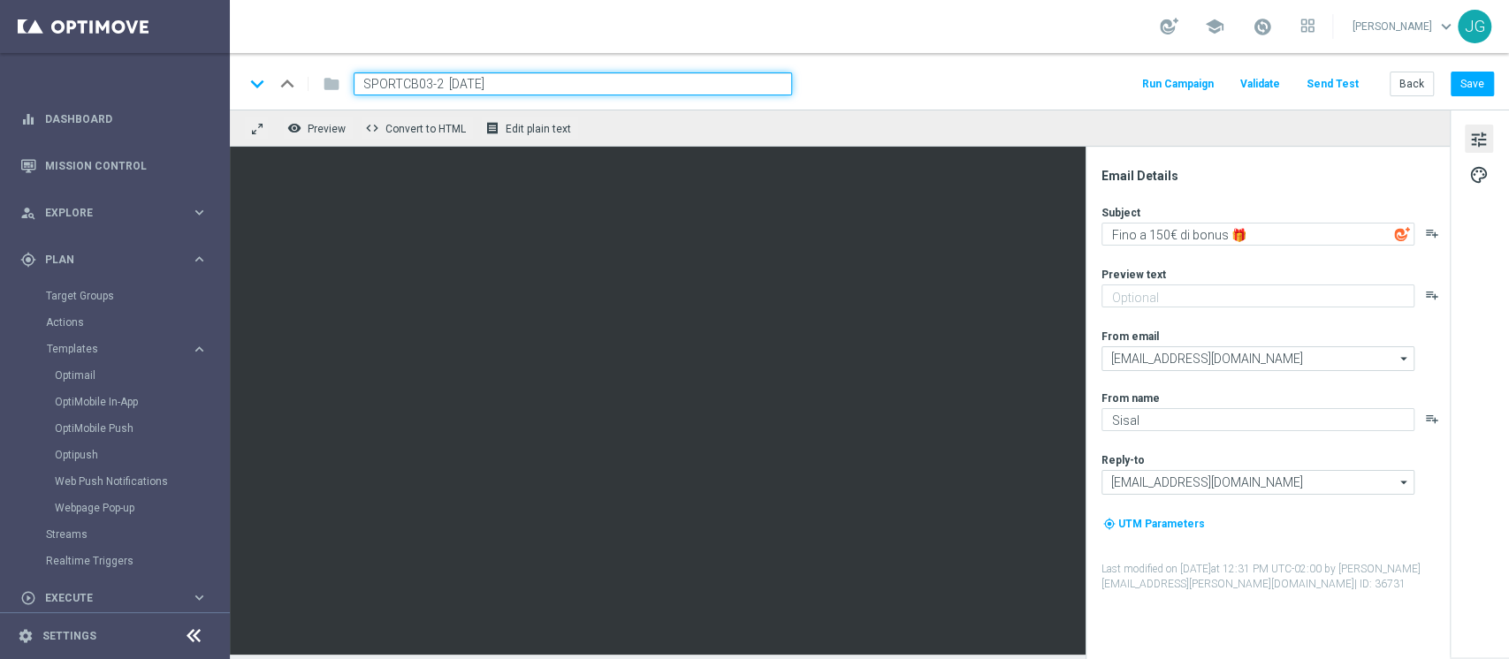
click at [924, 30] on div "school Jennyffer Gonzalez keyboard_arrow_down JG" at bounding box center [869, 26] width 1279 height 53
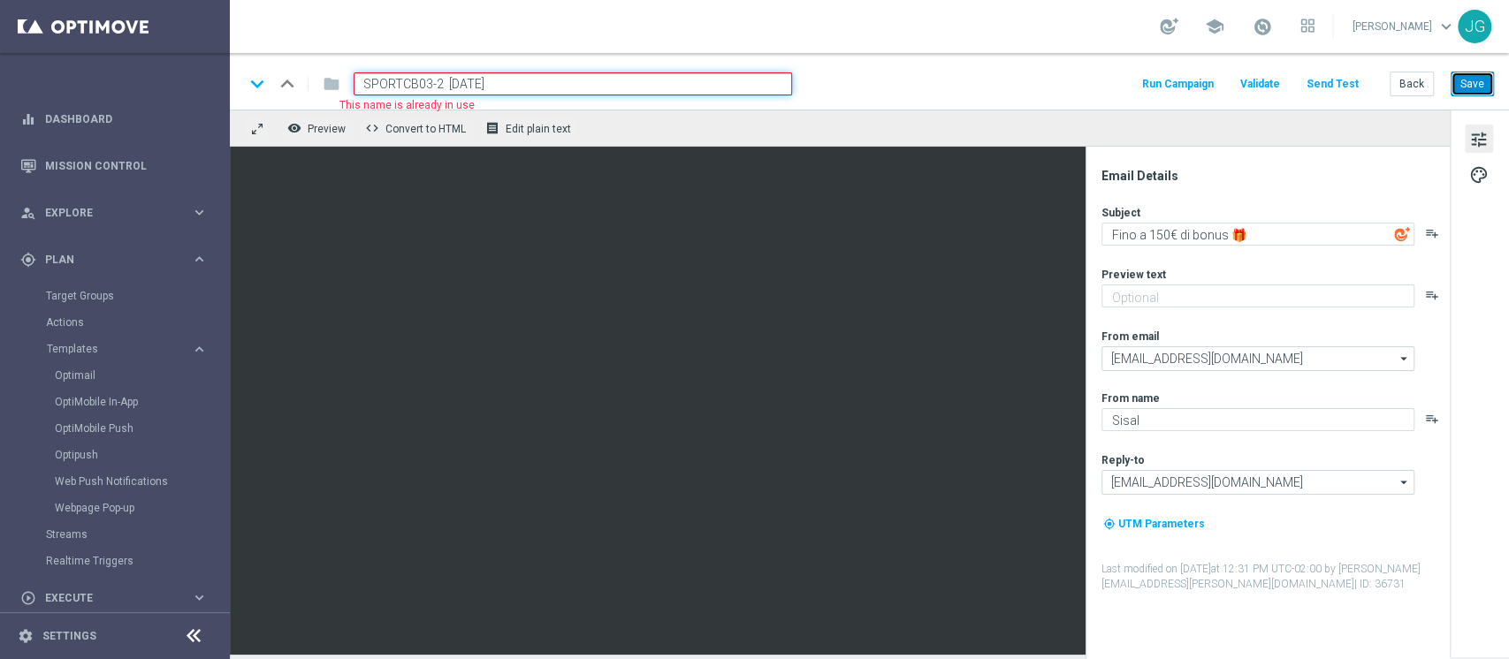
click at [1475, 95] on button "Save" at bounding box center [1471, 84] width 43 height 25
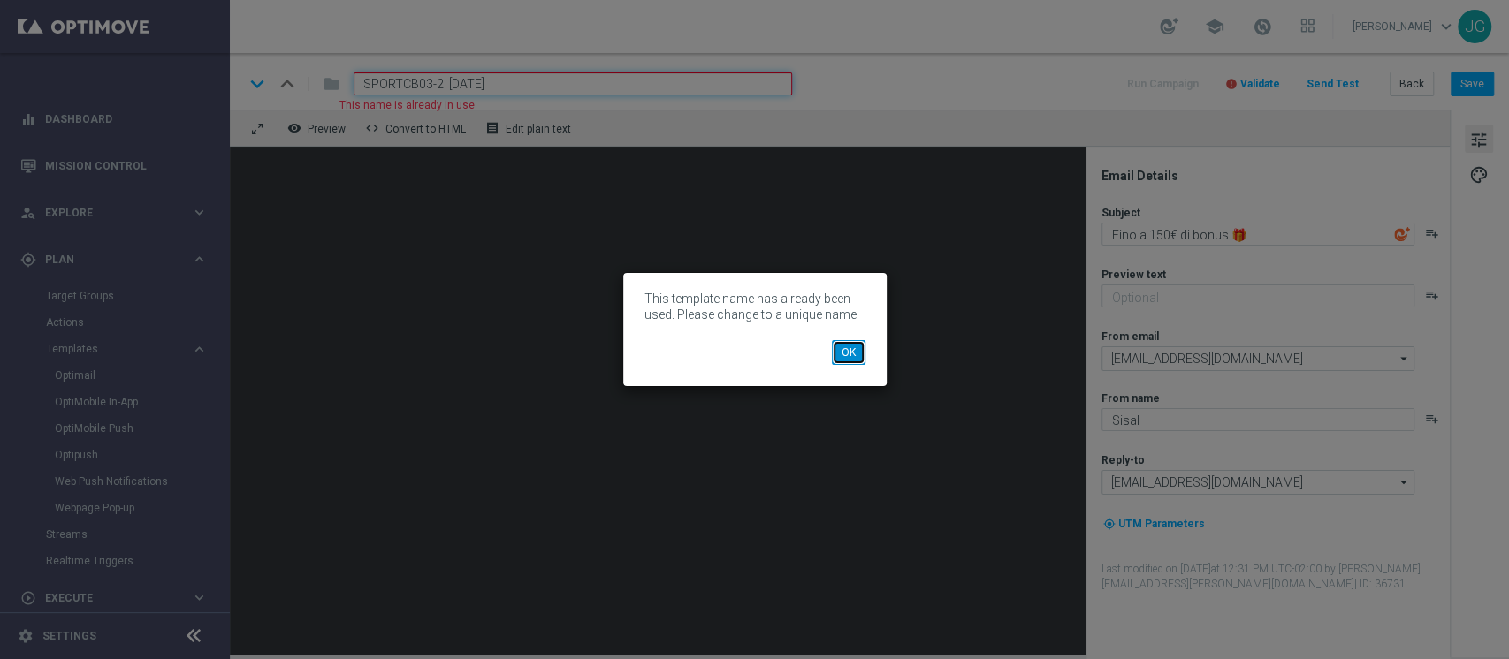
click at [844, 354] on button "OK" at bounding box center [849, 352] width 34 height 25
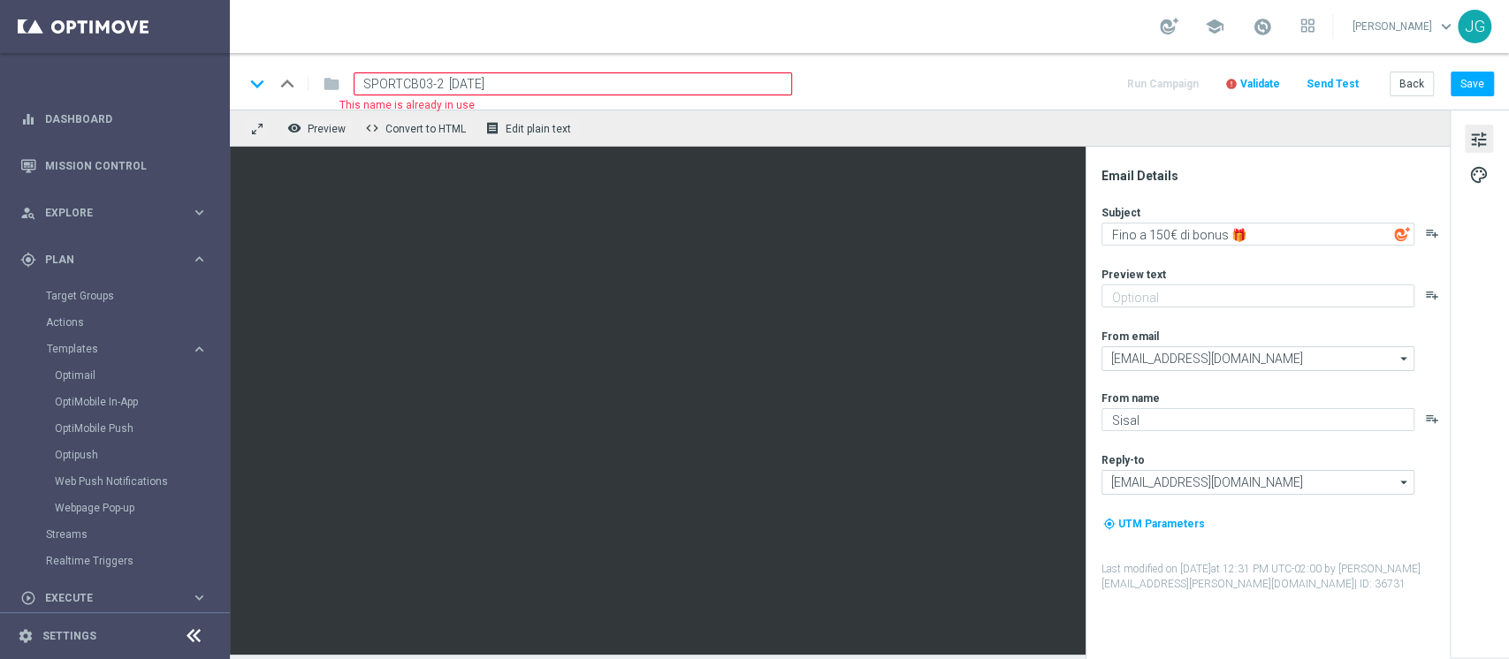
click at [440, 79] on input "SPORTCB03-2 03-10-2025" at bounding box center [573, 83] width 438 height 23
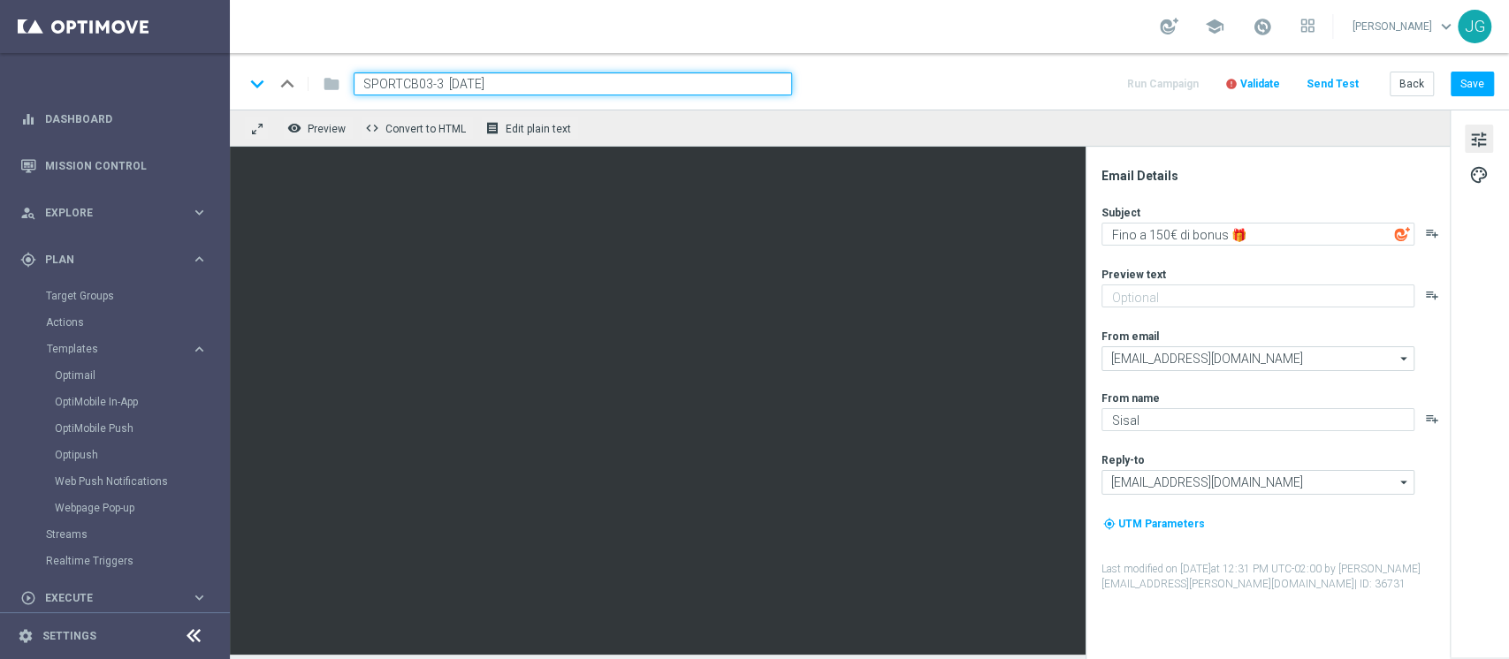
type input "SPORTCB03-3 03-10-2025"
click at [761, 18] on div "school Jennyffer Gonzalez keyboard_arrow_down JG" at bounding box center [869, 26] width 1279 height 53
click at [1478, 87] on button "Save" at bounding box center [1471, 84] width 43 height 25
click at [1473, 82] on button "Save" at bounding box center [1471, 84] width 43 height 25
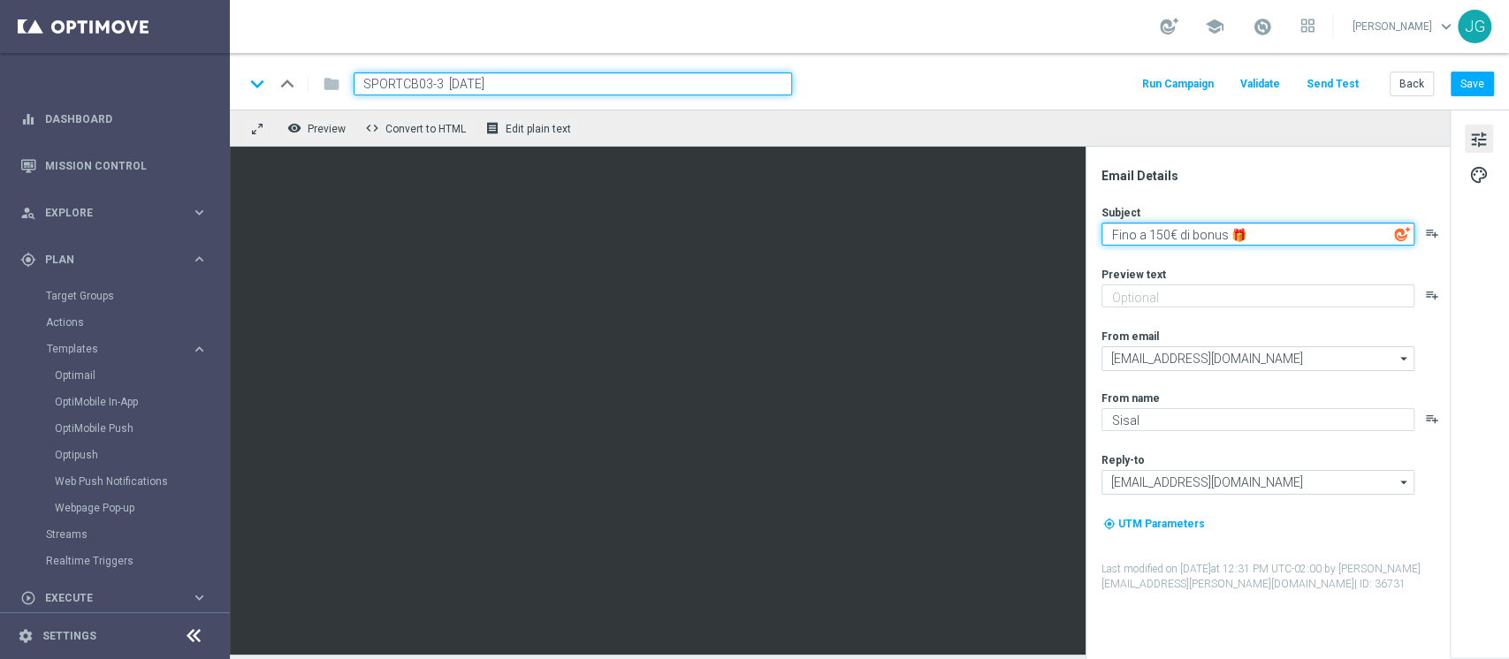
click at [1160, 227] on textarea "Fino a 150€ di bonus 🎁" at bounding box center [1257, 234] width 313 height 23
type textarea "Fino a 100€ di bonus 🎁"
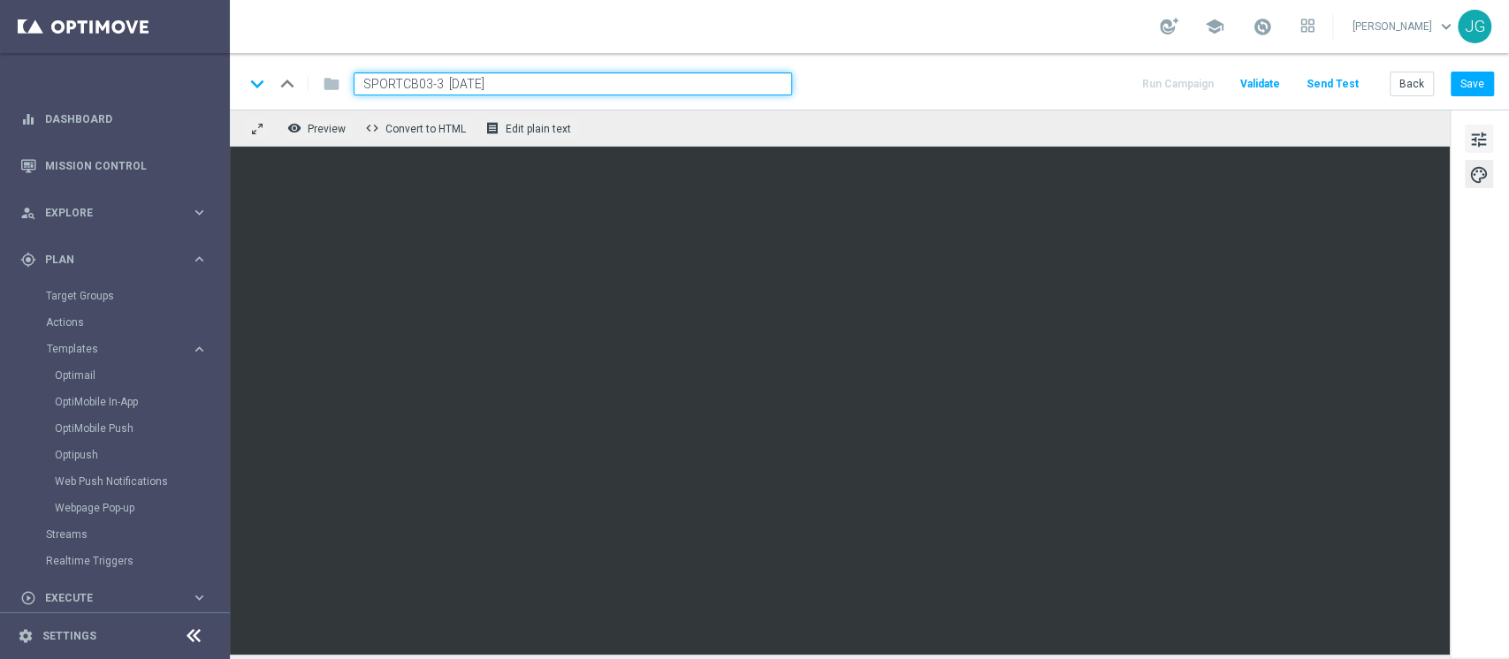
click at [1482, 135] on span "tune" at bounding box center [1478, 139] width 19 height 23
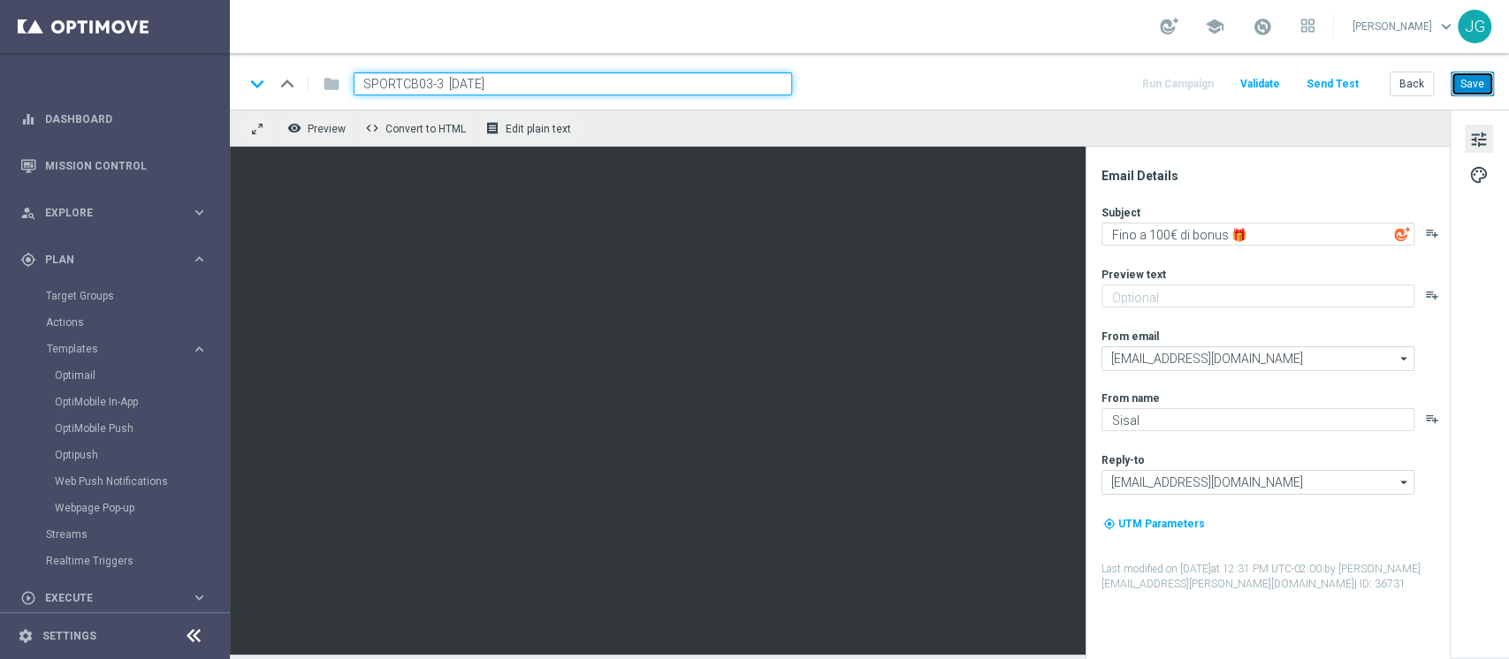
click at [1472, 87] on button "Save" at bounding box center [1471, 84] width 43 height 25
click at [1477, 81] on button "Save" at bounding box center [1471, 84] width 43 height 25
click at [1488, 72] on button "Save" at bounding box center [1471, 84] width 43 height 25
drag, startPoint x: 527, startPoint y: 83, endPoint x: 245, endPoint y: 100, distance: 282.4
click at [245, 100] on div "keyboard_arrow_down keyboard_arrow_up folder SPORTCB03-3 03-10-2025 Run Campaig…" at bounding box center [869, 81] width 1279 height 57
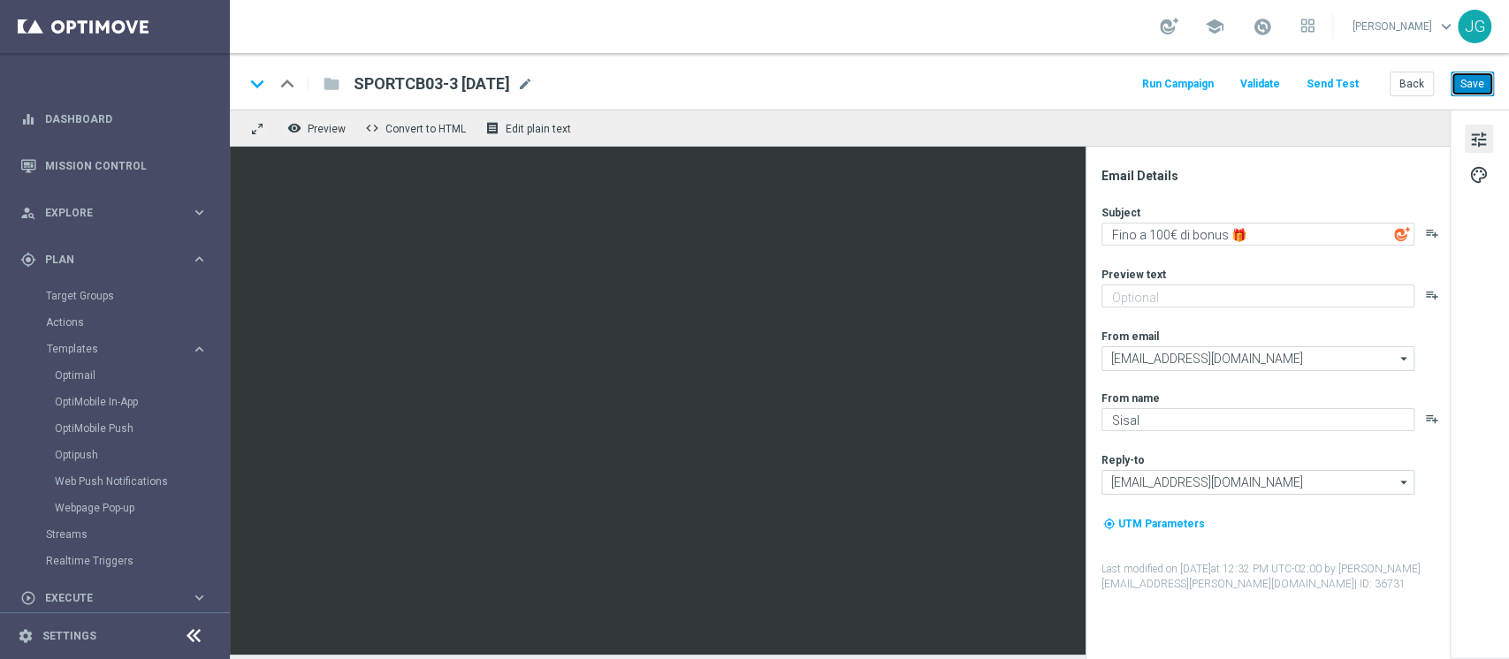
click at [1482, 86] on button "Save" at bounding box center [1471, 84] width 43 height 25
click at [1465, 81] on button "Save" at bounding box center [1471, 84] width 43 height 25
